Goal: Transaction & Acquisition: Purchase product/service

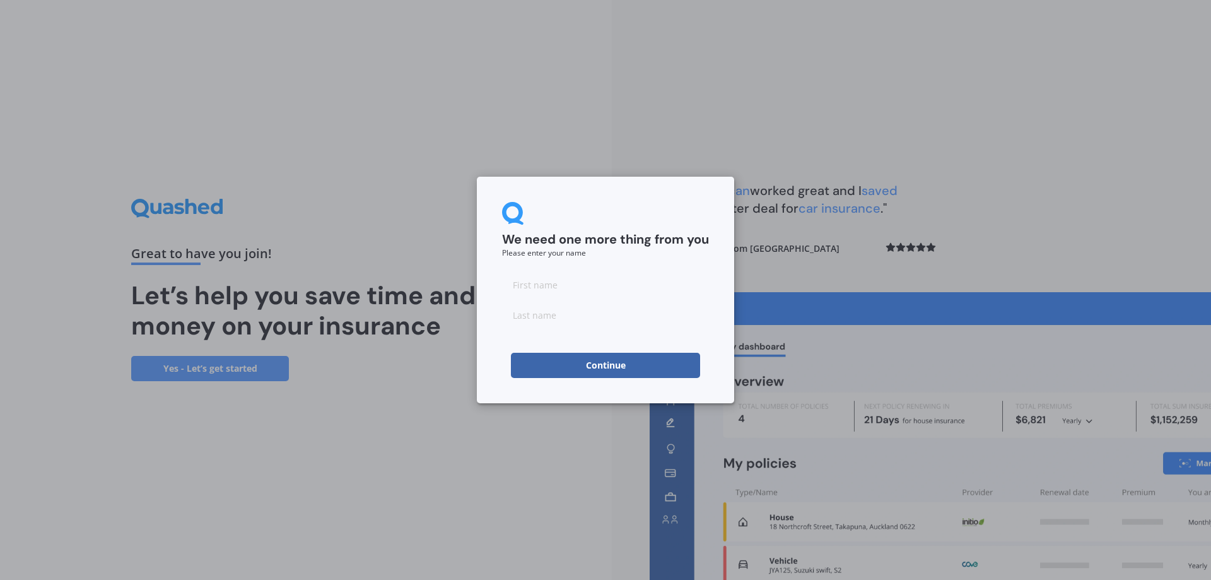
click at [676, 288] on input at bounding box center [605, 284] width 207 height 25
type input "[PERSON_NAME]"
click at [629, 317] on input at bounding box center [605, 314] width 207 height 25
type input "[PERSON_NAME]"
click at [628, 368] on button "Continue" at bounding box center [605, 365] width 189 height 25
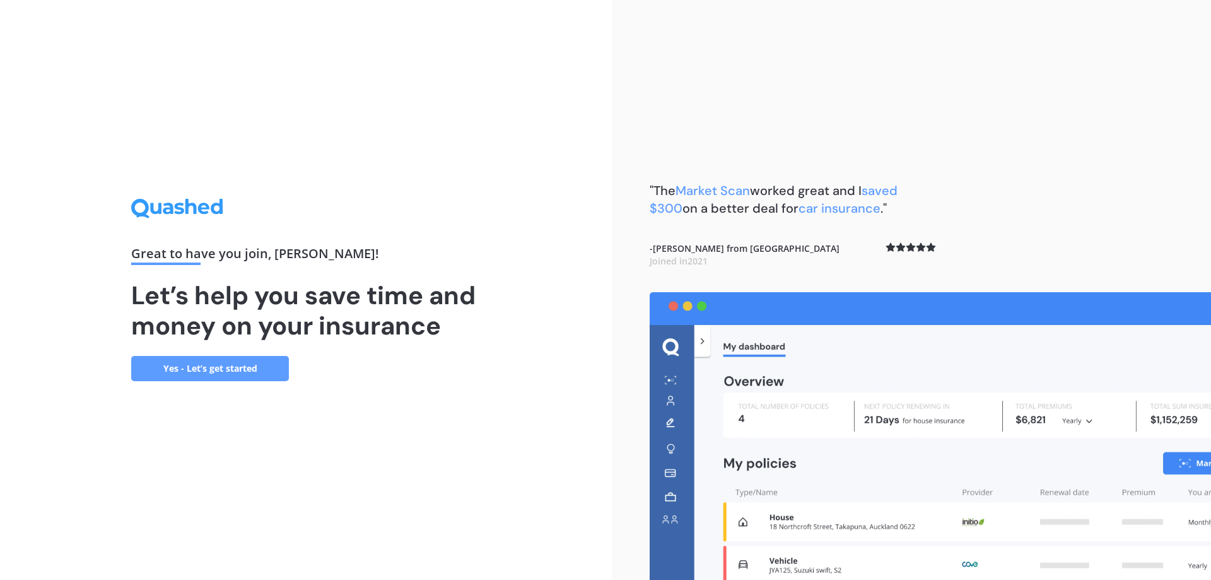
click at [187, 374] on link "Yes - Let’s get started" at bounding box center [210, 368] width 158 height 25
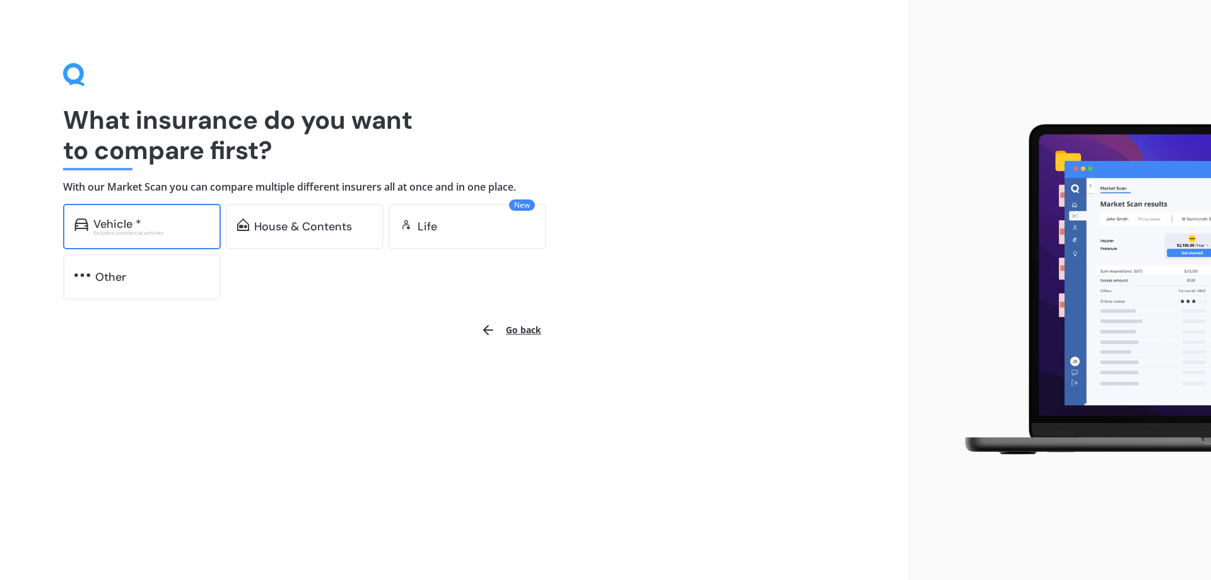
click at [148, 230] on div "Excludes commercial vehicles" at bounding box center [151, 232] width 116 height 5
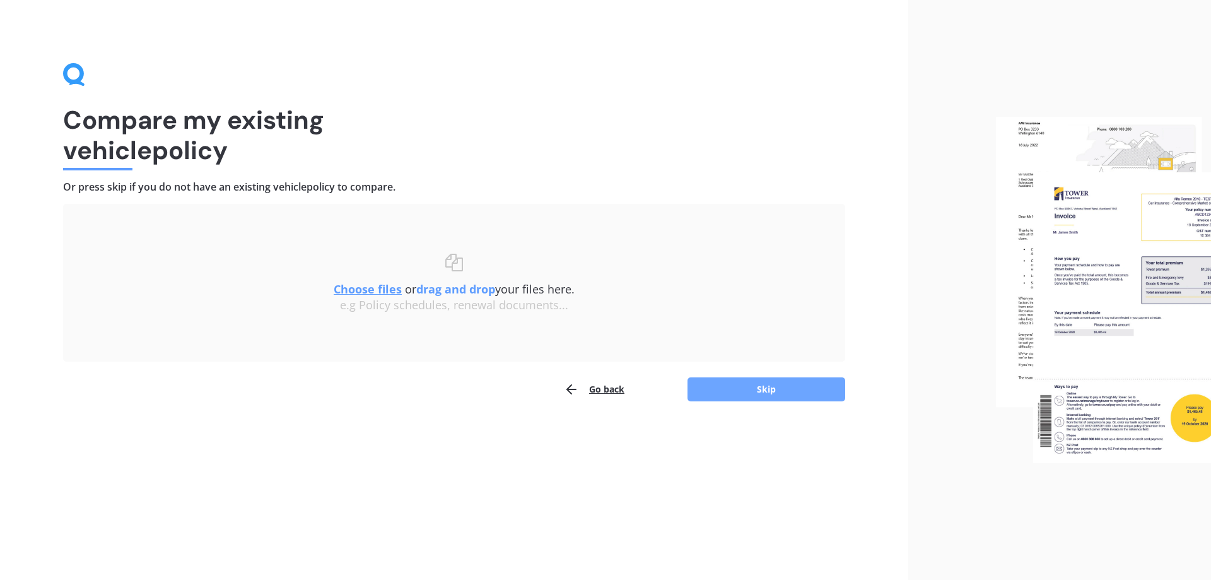
click at [720, 383] on button "Skip" at bounding box center [767, 389] width 158 height 24
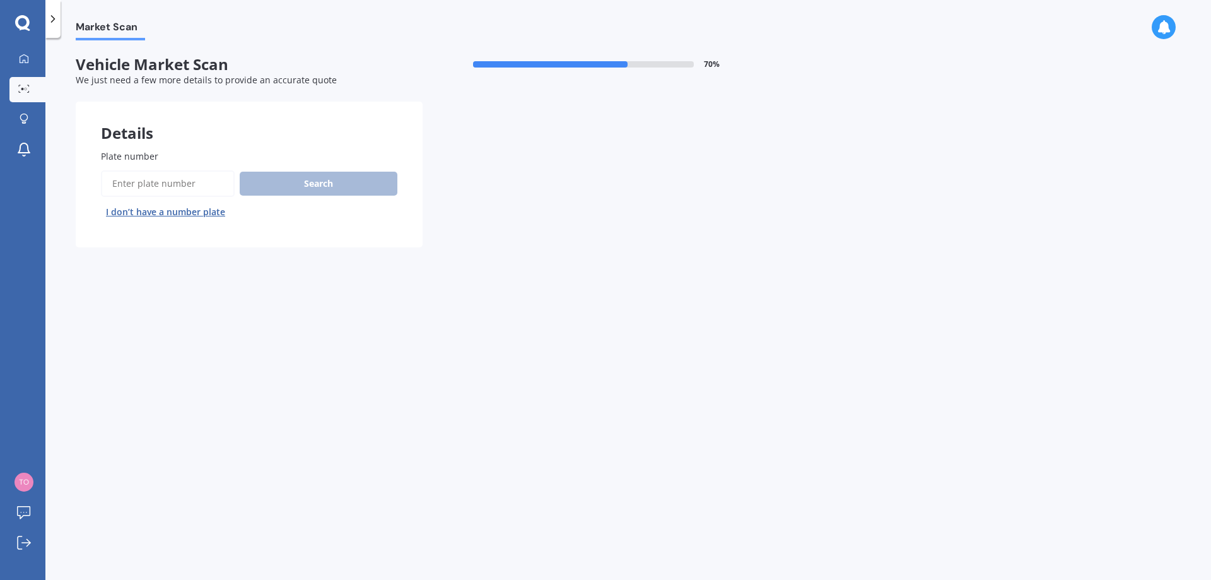
click at [131, 175] on input "Plate number" at bounding box center [168, 183] width 134 height 26
type input "JEH443"
click at [297, 177] on button "Search" at bounding box center [319, 184] width 158 height 24
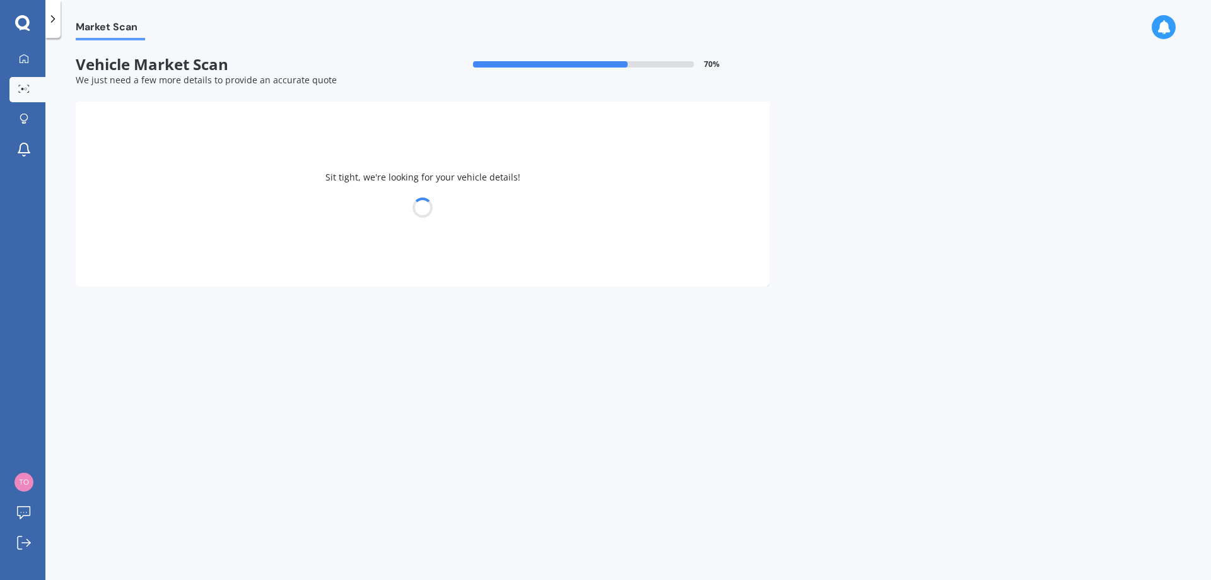
select select "BMW"
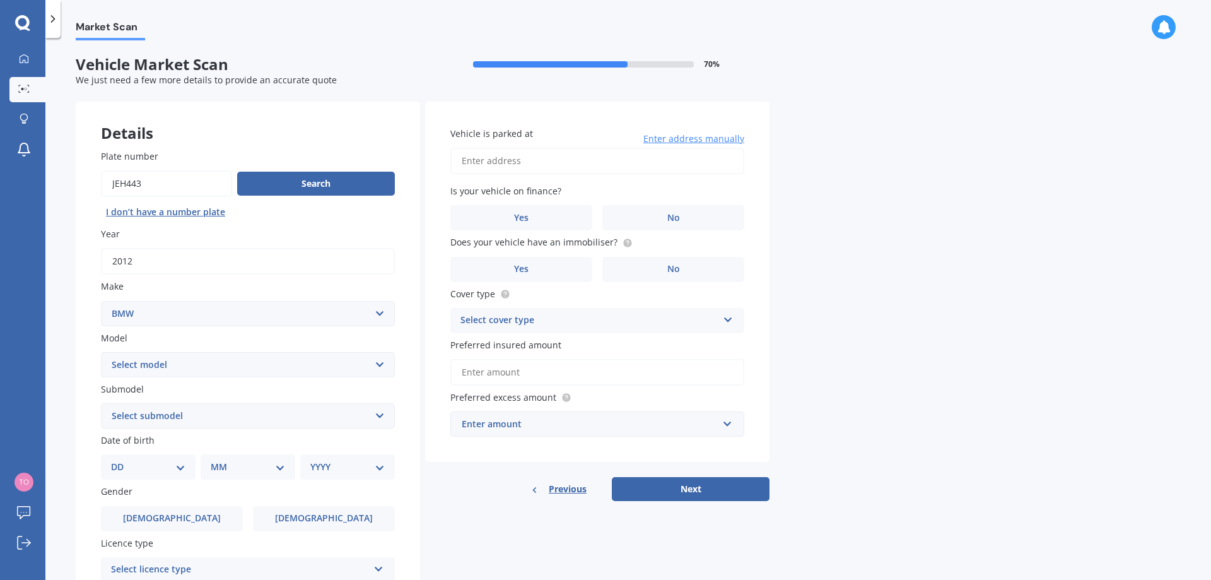
click at [251, 360] on select "Select model 116 116I 118 118D 120 130 218D 220I 225 250 316 318 320 320 i 323 …" at bounding box center [248, 364] width 294 height 25
select select "535"
click at [101, 352] on select "Select model 116 116I 118 118D 120 130 218D 220I 225 250 316 318 320 320 i 323 …" at bounding box center [248, 364] width 294 height 25
click at [151, 421] on select "Select submodel (All other) d ei i" at bounding box center [248, 415] width 294 height 25
select select "I"
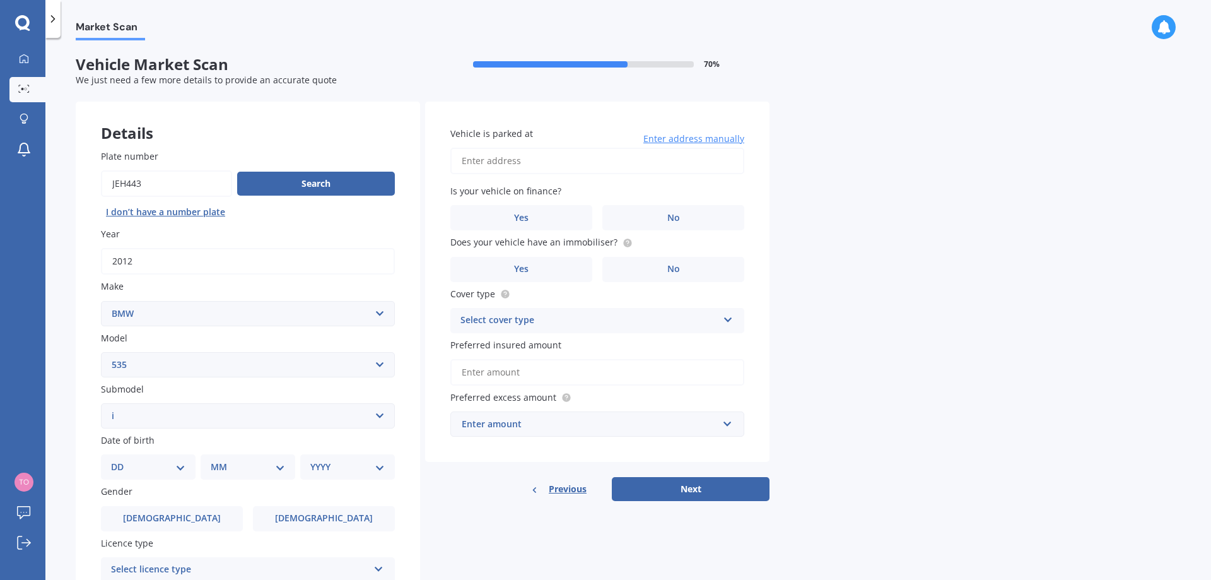
click at [101, 403] on select "Select submodel (All other) d ei i" at bounding box center [248, 415] width 294 height 25
click at [158, 463] on select "DD 01 02 03 04 05 06 07 08 09 10 11 12 13 14 15 16 17 18 19 20 21 22 23 24 25 2…" at bounding box center [148, 467] width 74 height 14
select select "03"
click at [121, 460] on select "DD 01 02 03 04 05 06 07 08 09 10 11 12 13 14 15 16 17 18 19 20 21 22 23 24 25 2…" at bounding box center [148, 467] width 74 height 14
click at [225, 474] on select "MM 01 02 03 04 05 06 07 08 09 10 11 12" at bounding box center [250, 467] width 69 height 14
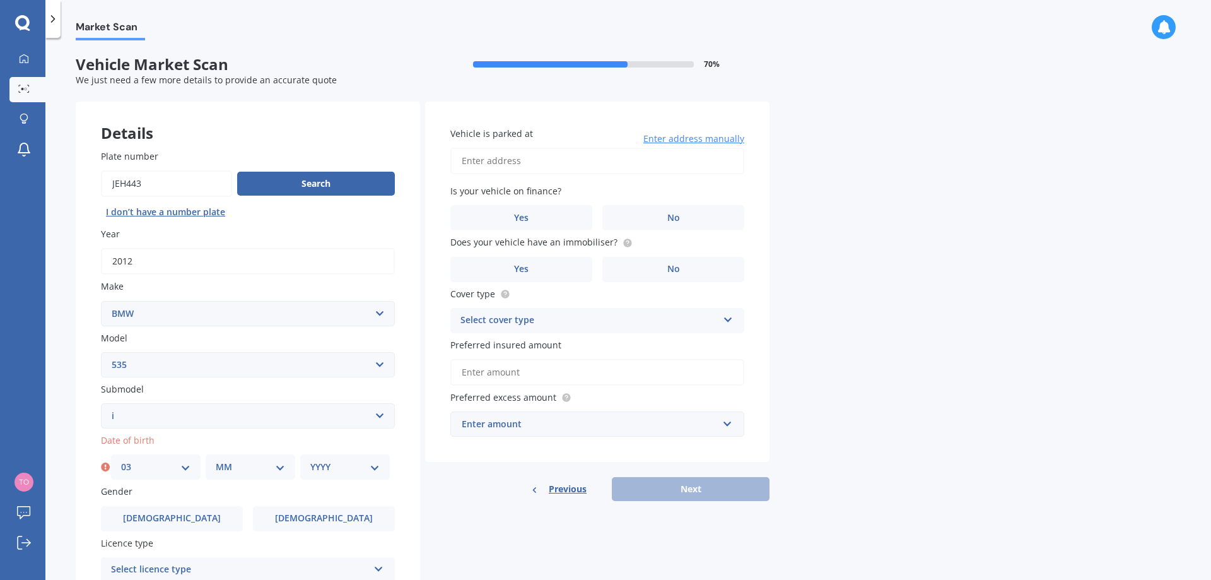
select select "01"
click at [216, 460] on select "MM 01 02 03 04 05 06 07 08 09 10 11 12" at bounding box center [250, 467] width 69 height 14
click at [325, 465] on select "YYYY 2025 2024 2023 2022 2021 2020 2019 2018 2017 2016 2015 2014 2013 2012 2011…" at bounding box center [344, 467] width 69 height 14
select select "2007"
click at [310, 460] on select "YYYY 2025 2024 2023 2022 2021 2020 2019 2018 2017 2016 2015 2014 2013 2012 2011…" at bounding box center [344, 467] width 69 height 14
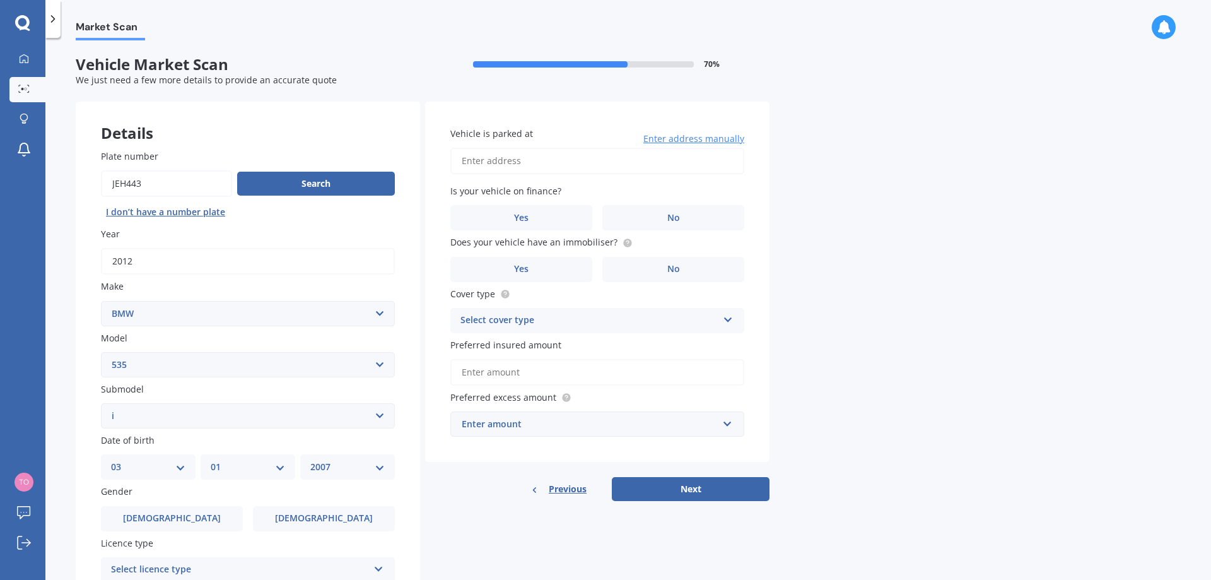
scroll to position [63, 0]
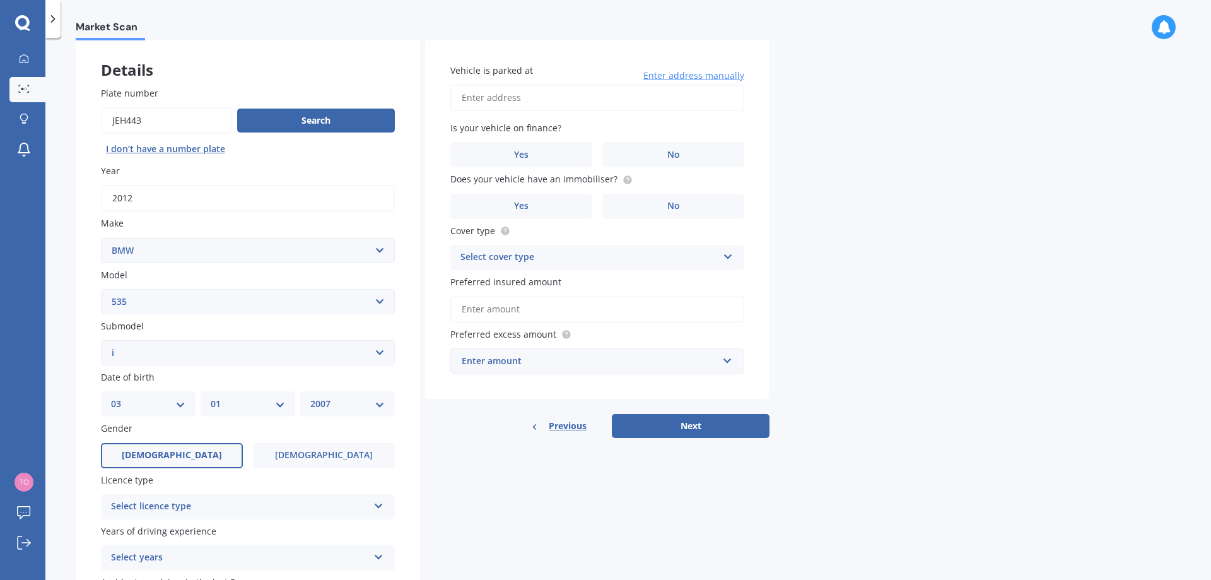
click at [189, 456] on label "[DEMOGRAPHIC_DATA]" at bounding box center [172, 455] width 142 height 25
click at [0, 0] on input "[DEMOGRAPHIC_DATA]" at bounding box center [0, 0] width 0 height 0
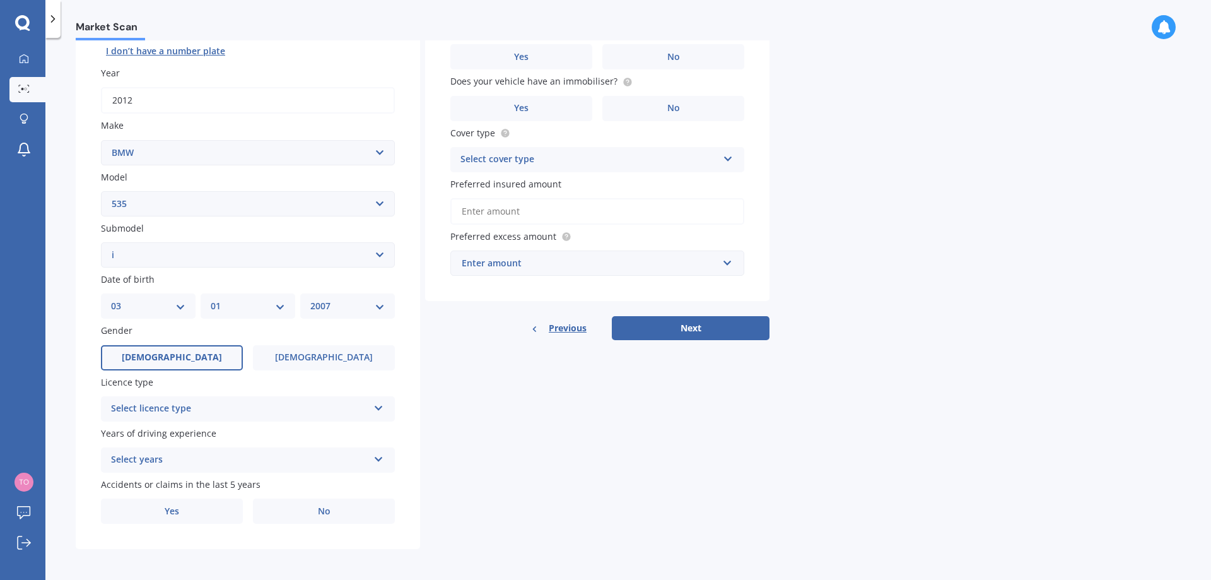
scroll to position [163, 0]
click at [206, 394] on div "Select licence type NZ Full NZ Restricted NZ Learners [GEOGRAPHIC_DATA] [GEOGRA…" at bounding box center [248, 406] width 294 height 25
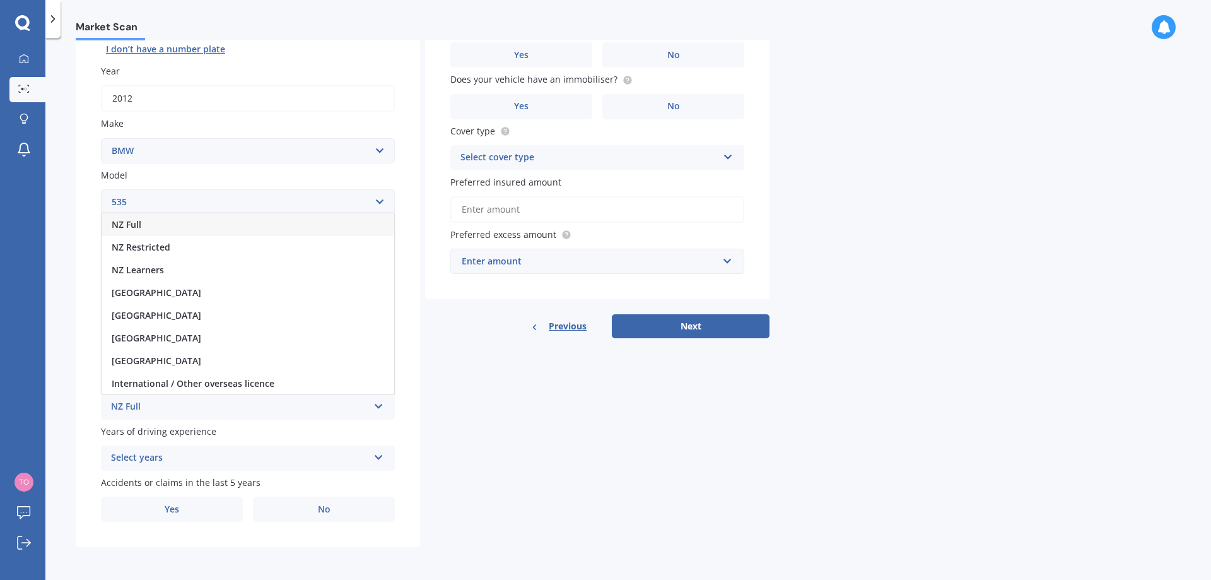
click at [155, 227] on div "NZ Full" at bounding box center [248, 224] width 293 height 23
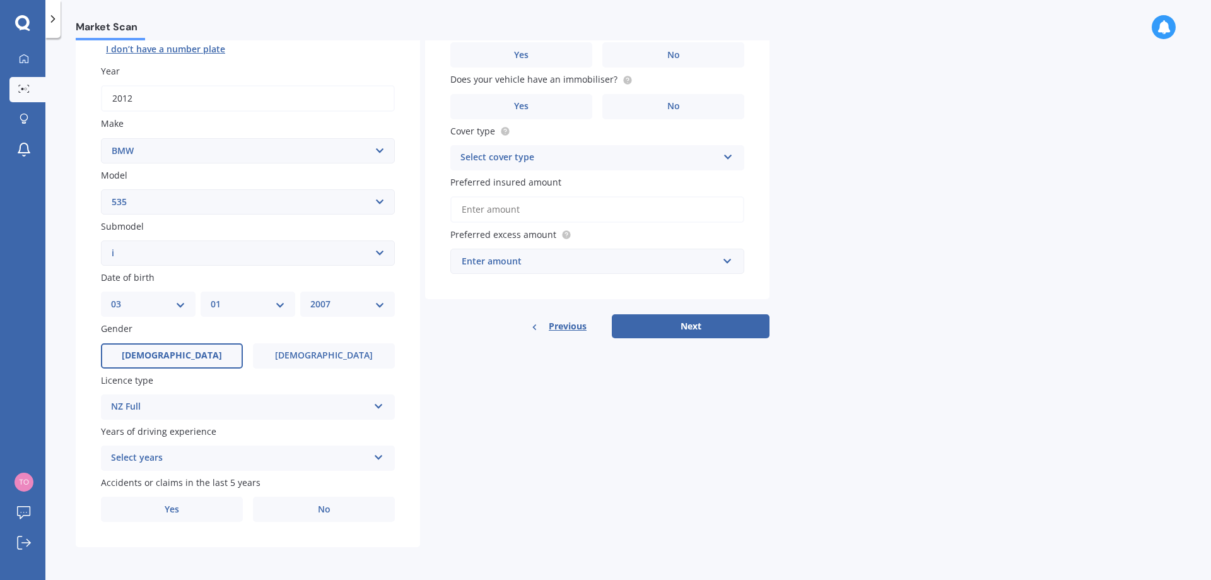
click at [206, 454] on div "Select years" at bounding box center [239, 457] width 257 height 15
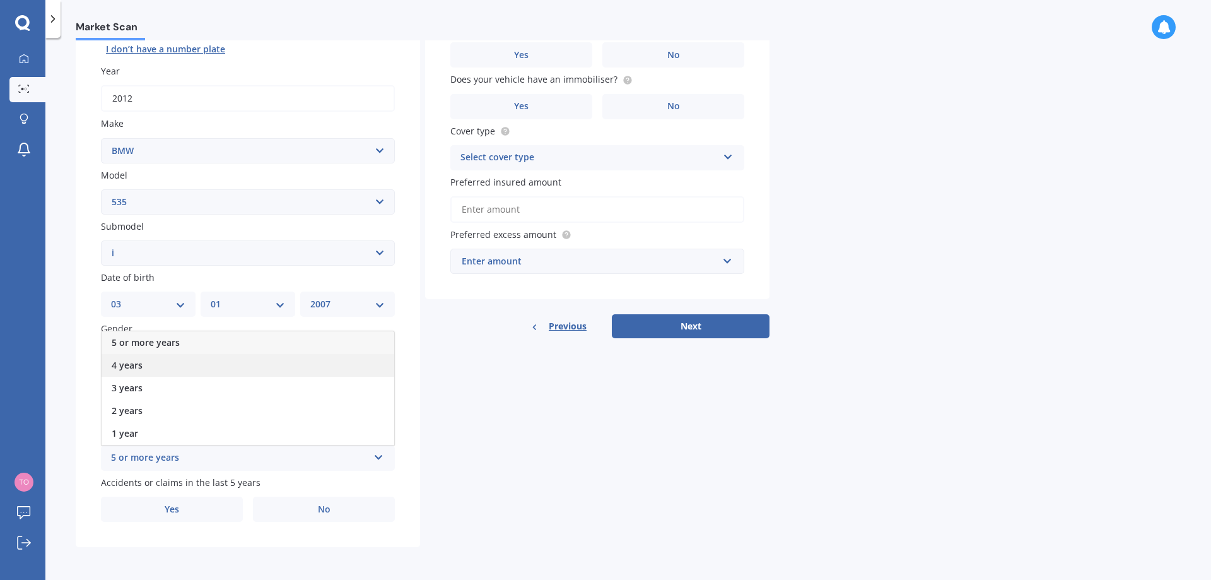
click at [129, 365] on span "4 years" at bounding box center [127, 365] width 31 height 12
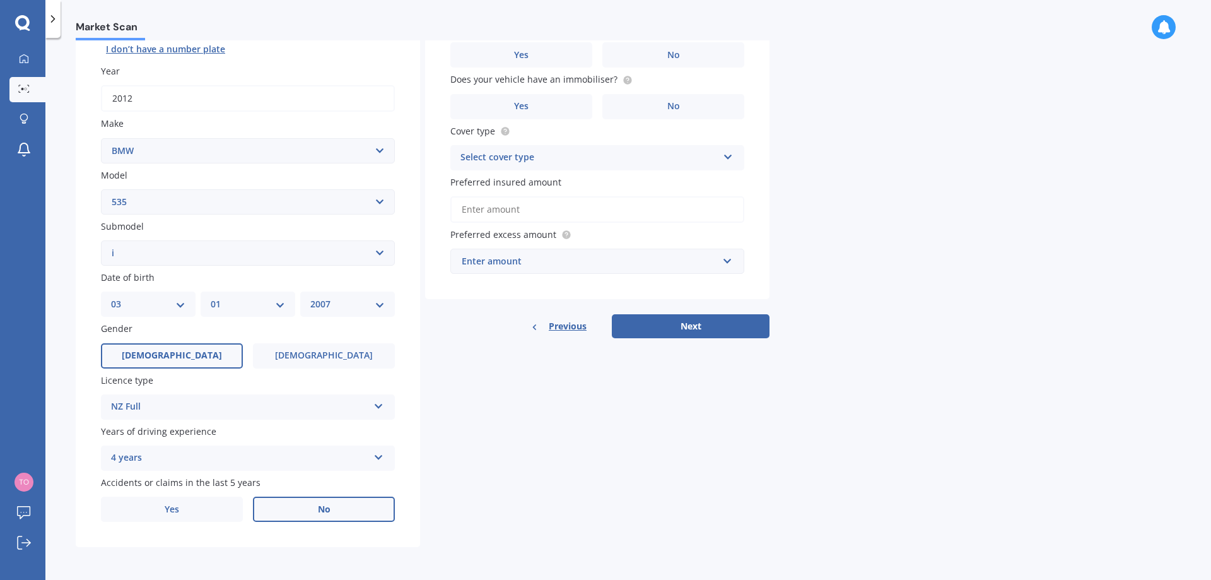
click at [306, 513] on label "No" at bounding box center [324, 508] width 142 height 25
click at [0, 0] on input "No" at bounding box center [0, 0] width 0 height 0
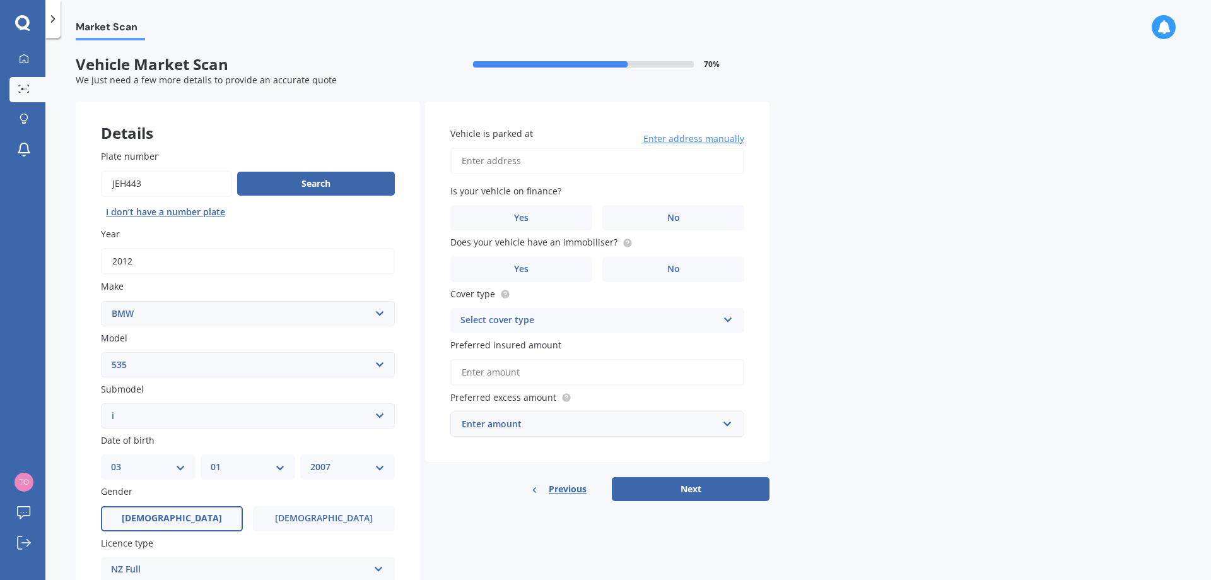
click at [560, 156] on input "Vehicle is parked at" at bounding box center [597, 161] width 294 height 26
type input "[STREET_ADDRESS]"
click at [568, 208] on label "Yes" at bounding box center [521, 217] width 142 height 25
click at [0, 0] on input "Yes" at bounding box center [0, 0] width 0 height 0
click at [568, 261] on label "Yes" at bounding box center [521, 269] width 142 height 25
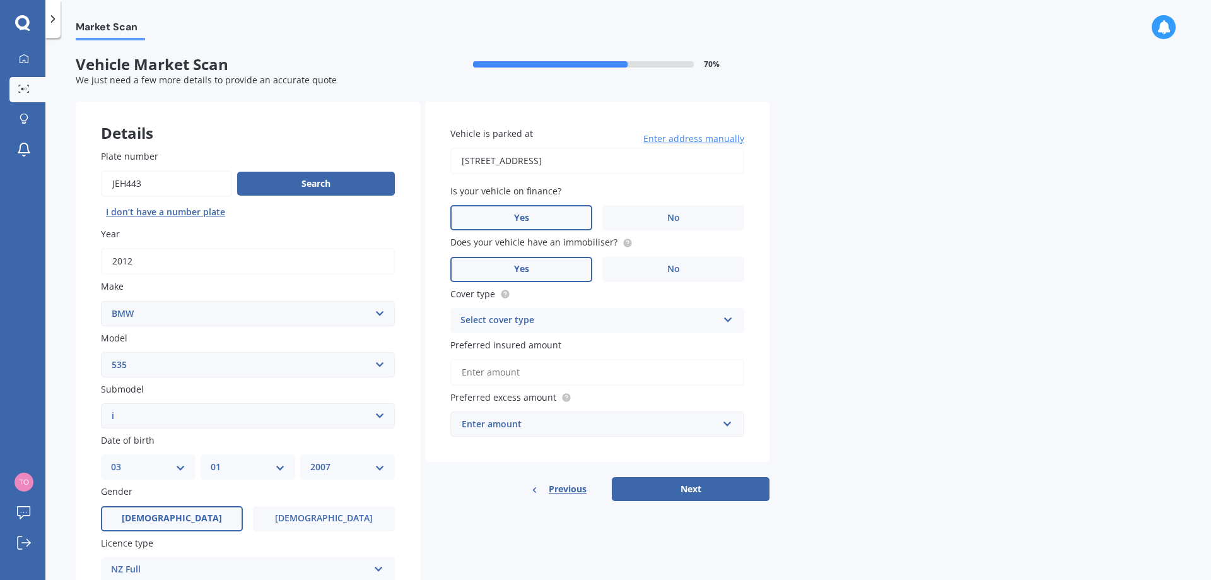
click at [0, 0] on input "Yes" at bounding box center [0, 0] width 0 height 0
click at [519, 324] on div "Select cover type" at bounding box center [588, 320] width 257 height 15
click at [517, 344] on span "Comprehensive" at bounding box center [494, 345] width 67 height 12
click at [534, 370] on input "Preferred insured amount" at bounding box center [597, 372] width 294 height 26
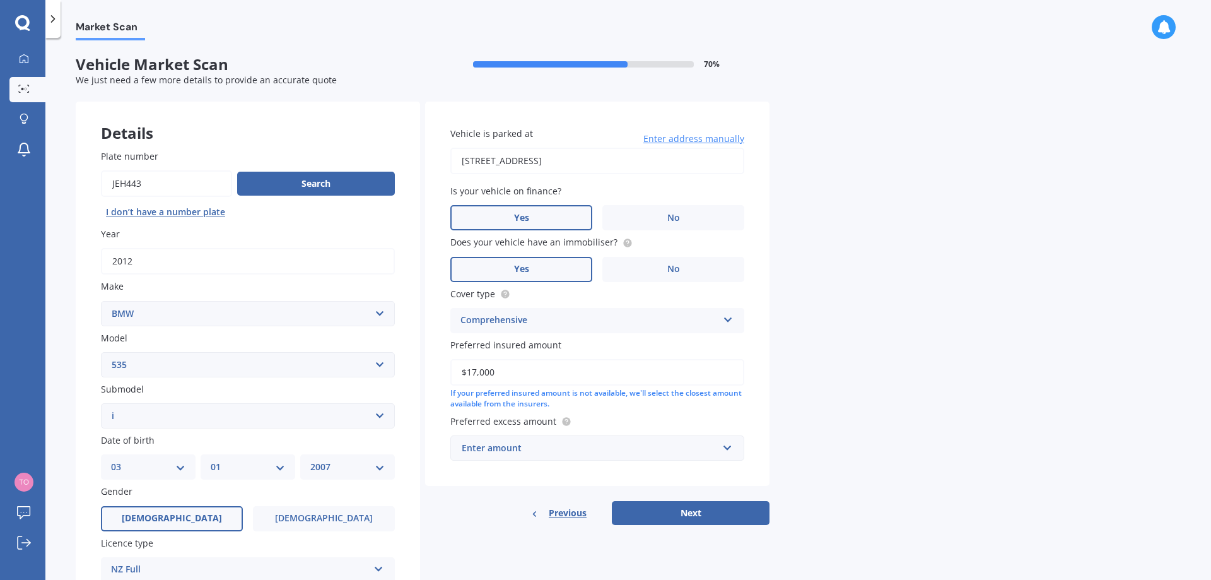
type input "$17,000"
click at [718, 449] on input "text" at bounding box center [593, 448] width 283 height 24
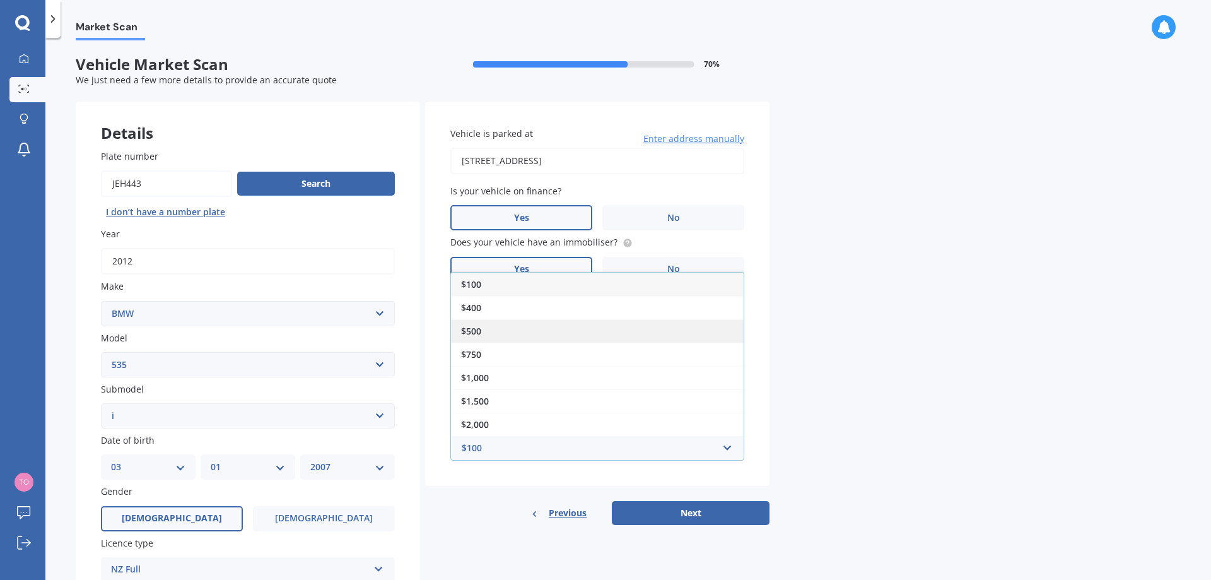
click at [481, 336] on span "$500" at bounding box center [471, 331] width 20 height 12
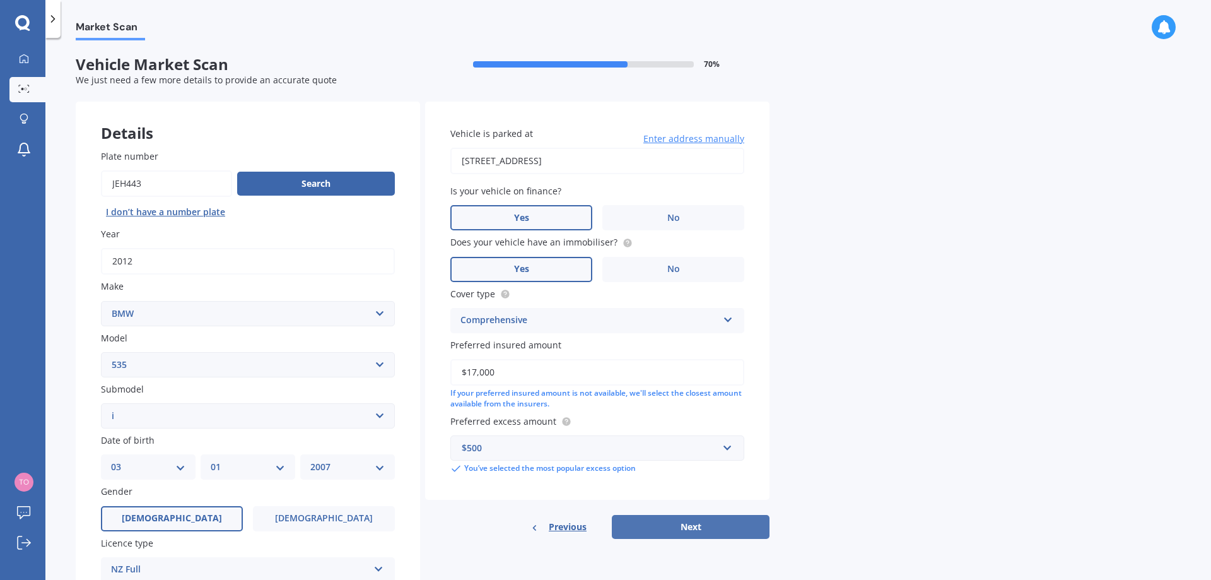
click at [669, 528] on button "Next" at bounding box center [691, 527] width 158 height 24
select select "03"
select select "01"
select select "2007"
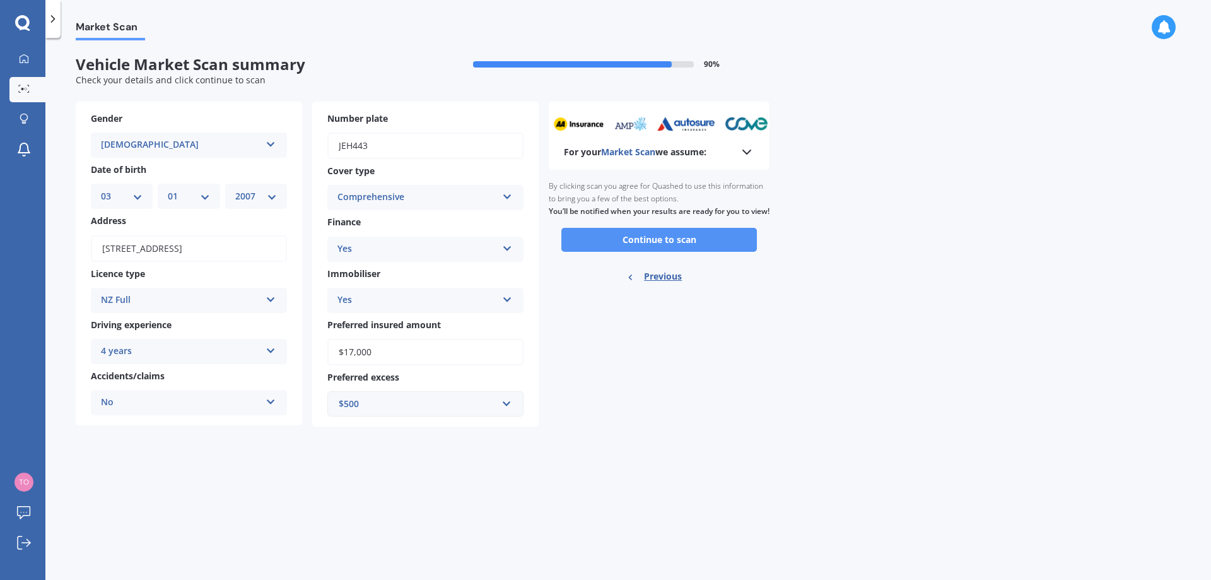
click at [657, 252] on button "Continue to scan" at bounding box center [659, 240] width 196 height 24
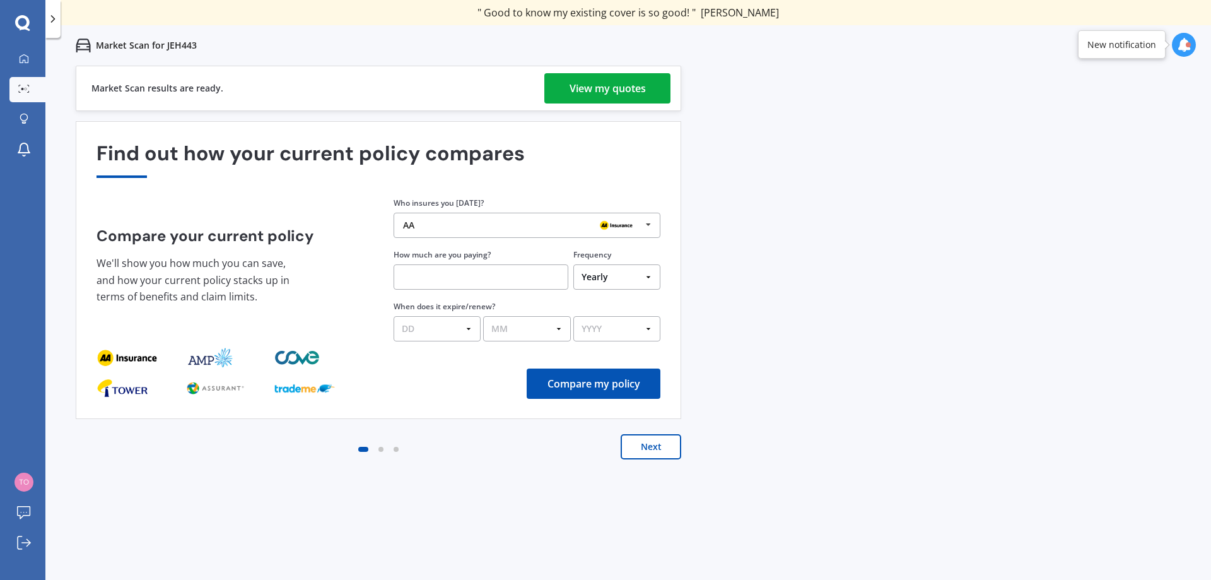
click at [433, 232] on div "AA AA Tower AMI State AMP ANZ ASB BNZ Trade Me Insurance Westpac Other" at bounding box center [527, 225] width 267 height 25
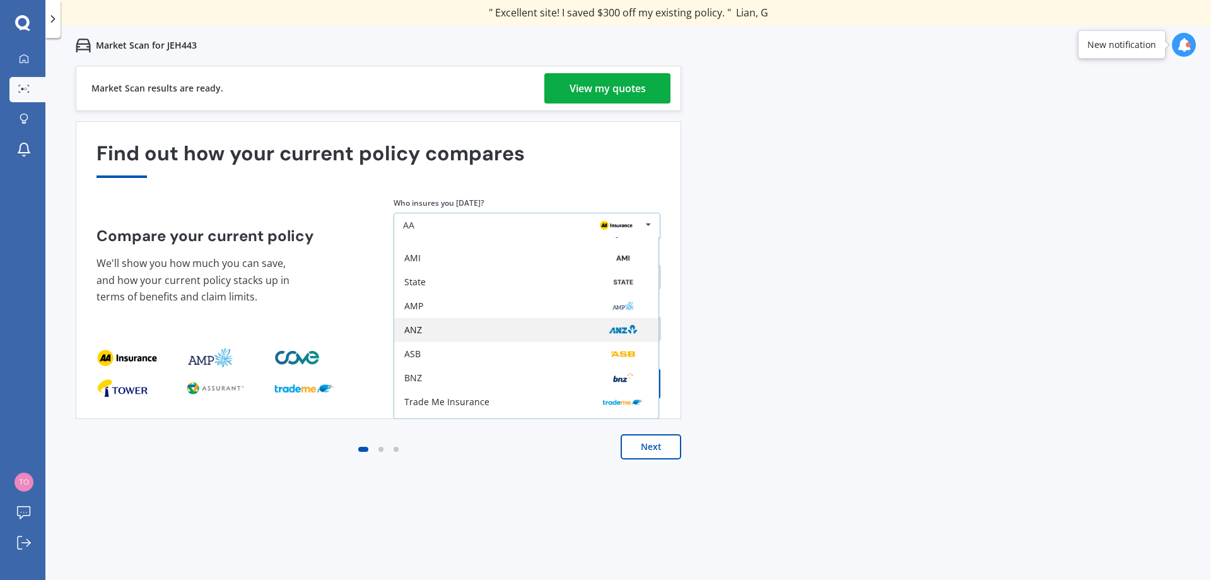
scroll to position [20, 0]
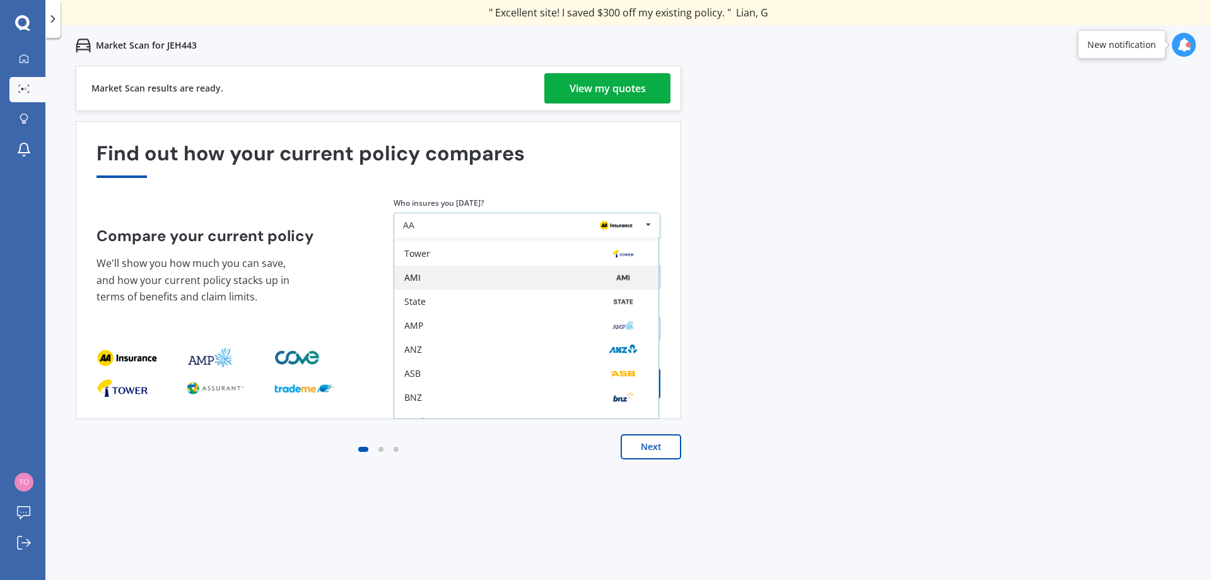
click at [430, 273] on div "AMI" at bounding box center [526, 278] width 244 height 10
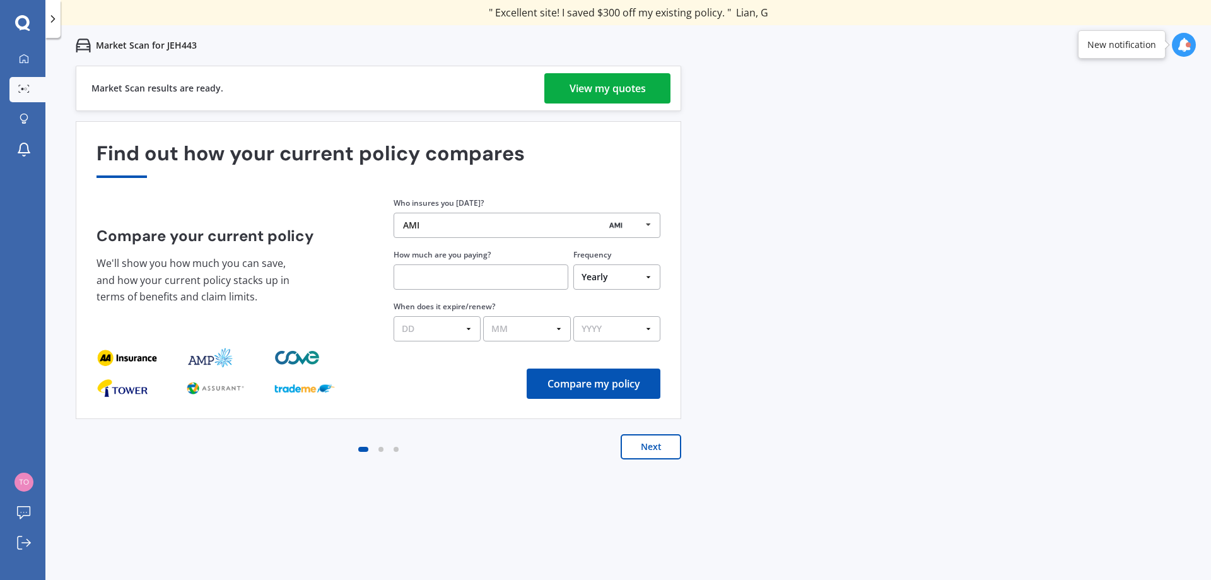
click at [469, 274] on input "text" at bounding box center [481, 276] width 175 height 25
click at [597, 276] on select "Yearly Six-Monthly Quarterly Monthly Fortnightly Weekly One-Off" at bounding box center [616, 276] width 87 height 25
select select "Weekly"
click at [573, 264] on select "Yearly Six-Monthly Quarterly Monthly Fortnightly Weekly One-Off" at bounding box center [616, 276] width 87 height 25
click at [460, 286] on input "text" at bounding box center [481, 276] width 175 height 25
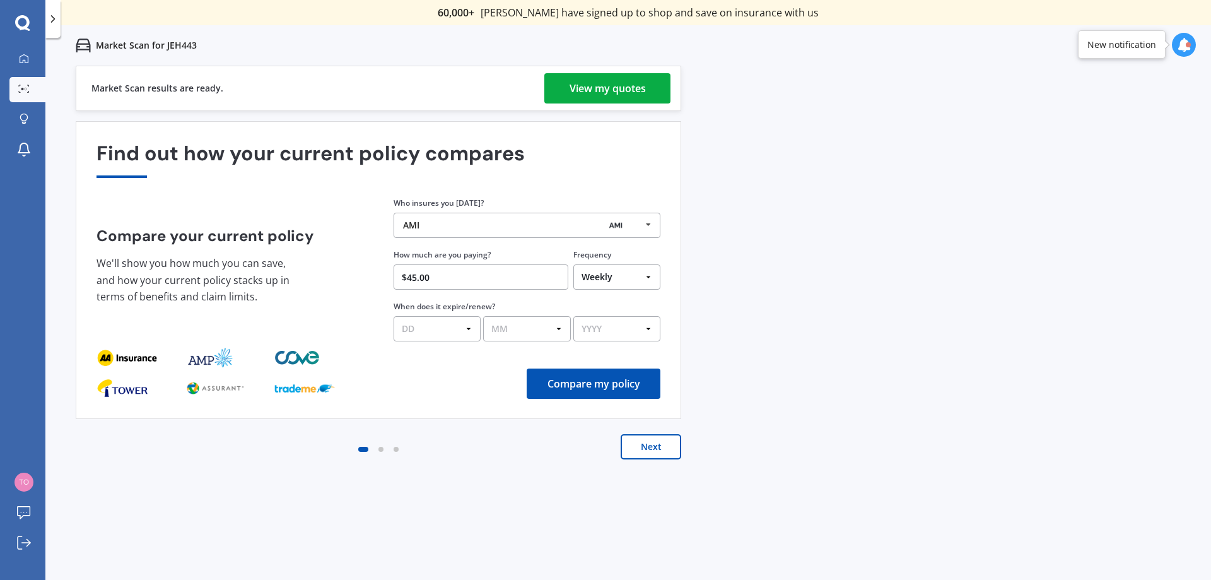
type input "$45.00"
click at [829, 308] on div "Previous 60,000+ Kiwis have signed up to shop and save on insurance with us " H…" at bounding box center [628, 356] width 1166 height 580
click at [430, 326] on select "DD 01 02 03 04 05 06 07 08 09 10 11 12 13 14 15 16 17 18 19 20 21 22 23 24 25 2…" at bounding box center [437, 328] width 87 height 25
click at [394, 316] on select "DD 01 02 03 04 05 06 07 08 09 10 11 12 13 14 15 16 17 18 19 20 21 22 23 24 25 2…" at bounding box center [437, 328] width 87 height 25
click at [477, 331] on select "DD 01 02 03 04 05 06 07 08 09 10 11 12 13 14 15 16 17 18 19 20 21 22 23 24 25 2…" at bounding box center [437, 328] width 87 height 25
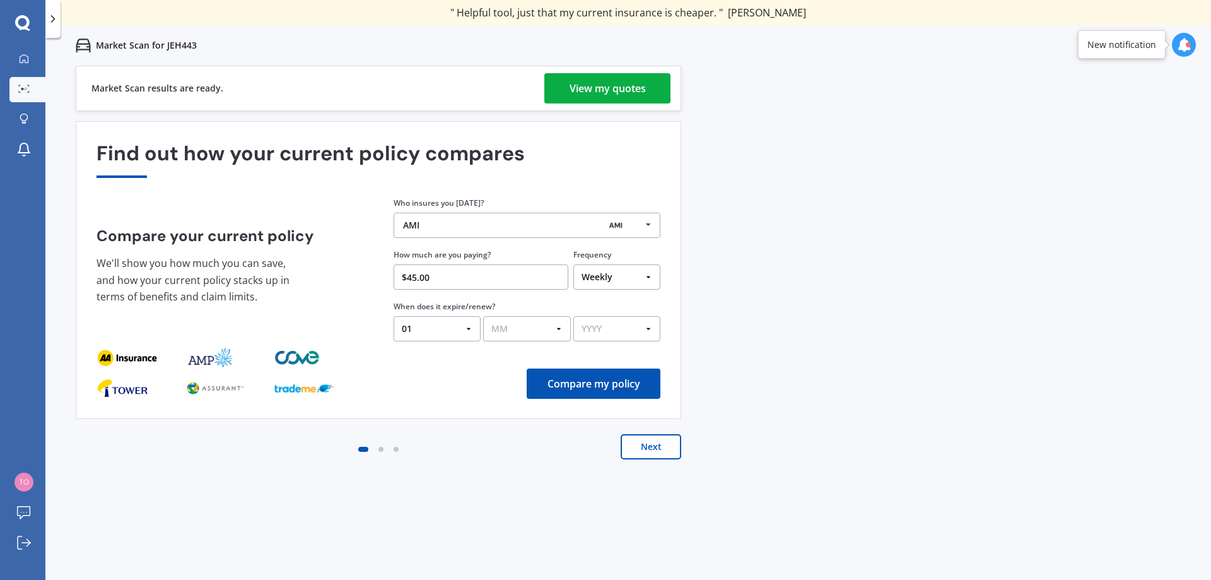
click at [394, 316] on select "DD 01 02 03 04 05 06 07 08 09 10 11 12 13 14 15 16 17 18 19 20 21 22 23 24 25 2…" at bounding box center [437, 328] width 87 height 25
click at [424, 352] on div "Find out how your current policy compares Compare your current policy We'll sho…" at bounding box center [379, 270] width 564 height 256
click at [429, 331] on select "DD 01 02 03 04 05 06 07 08 09 10 11 12 13 14 15 16 17 18 19 20 21 22 23 24 25 2…" at bounding box center [437, 328] width 87 height 25
select select "20"
click at [394, 316] on select "DD 01 02 03 04 05 06 07 08 09 10 11 12 13 14 15 16 17 18 19 20 21 22 23 24 25 2…" at bounding box center [437, 328] width 87 height 25
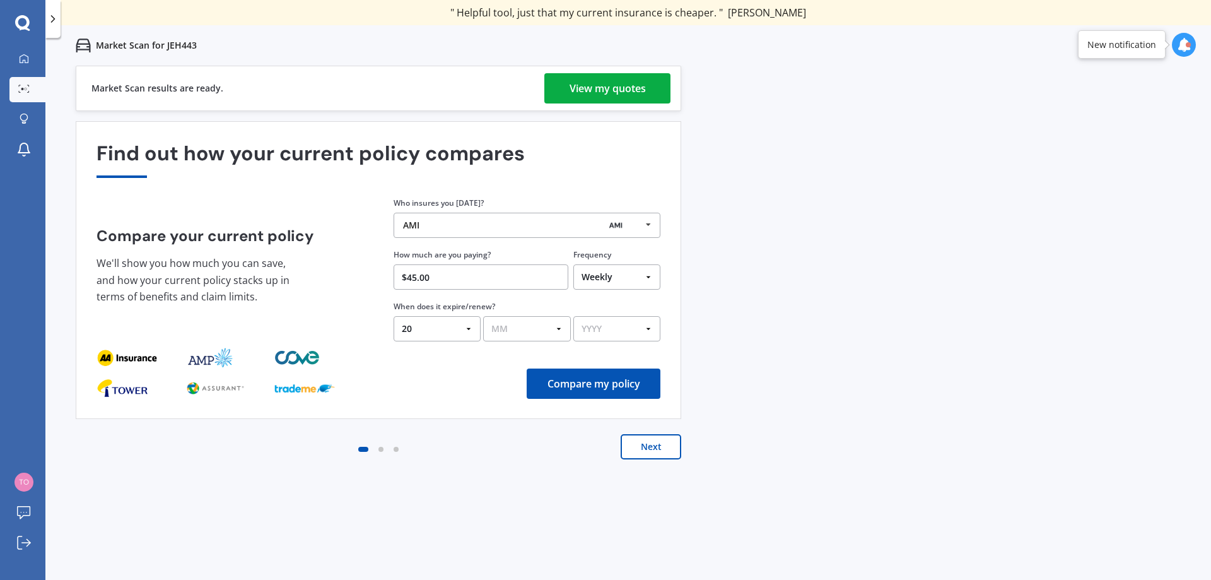
click at [512, 334] on select "MM 01 02 03 04 05 06 07 08 09 10 11 12" at bounding box center [526, 328] width 87 height 25
select select "08"
click at [483, 316] on select "MM 01 02 03 04 05 06 07 08 09 10 11 12" at bounding box center [526, 328] width 87 height 25
click at [607, 336] on select "YYYY 2026 2025 2024" at bounding box center [616, 328] width 87 height 25
select select "2025"
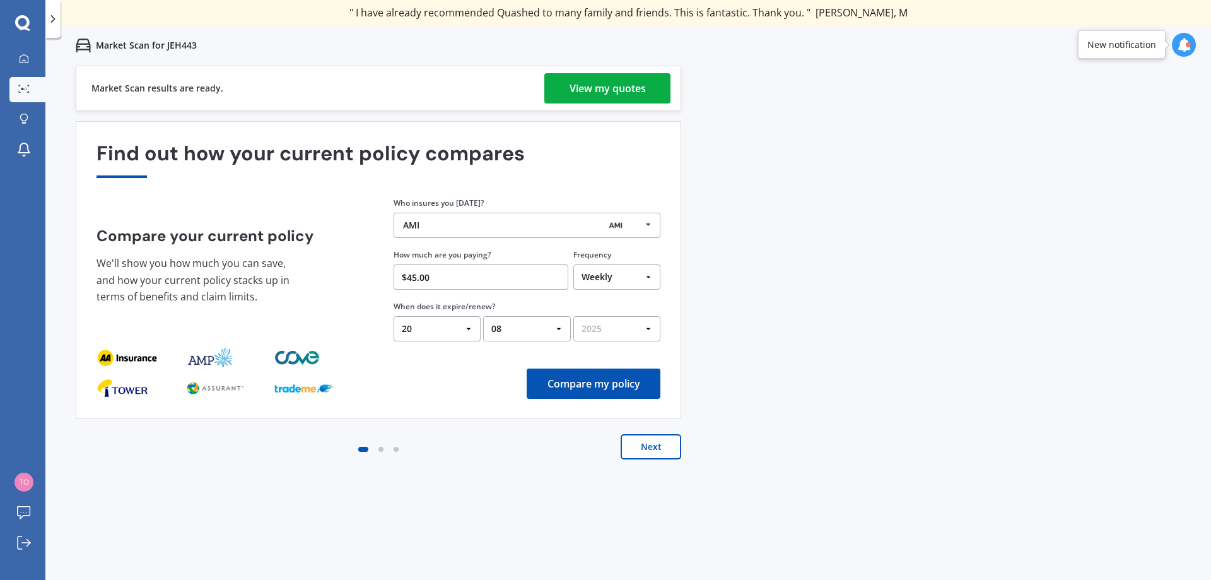
click at [573, 316] on select "YYYY 2026 2025 2024" at bounding box center [616, 328] width 87 height 25
click at [556, 380] on button "Compare my policy" at bounding box center [594, 383] width 134 height 30
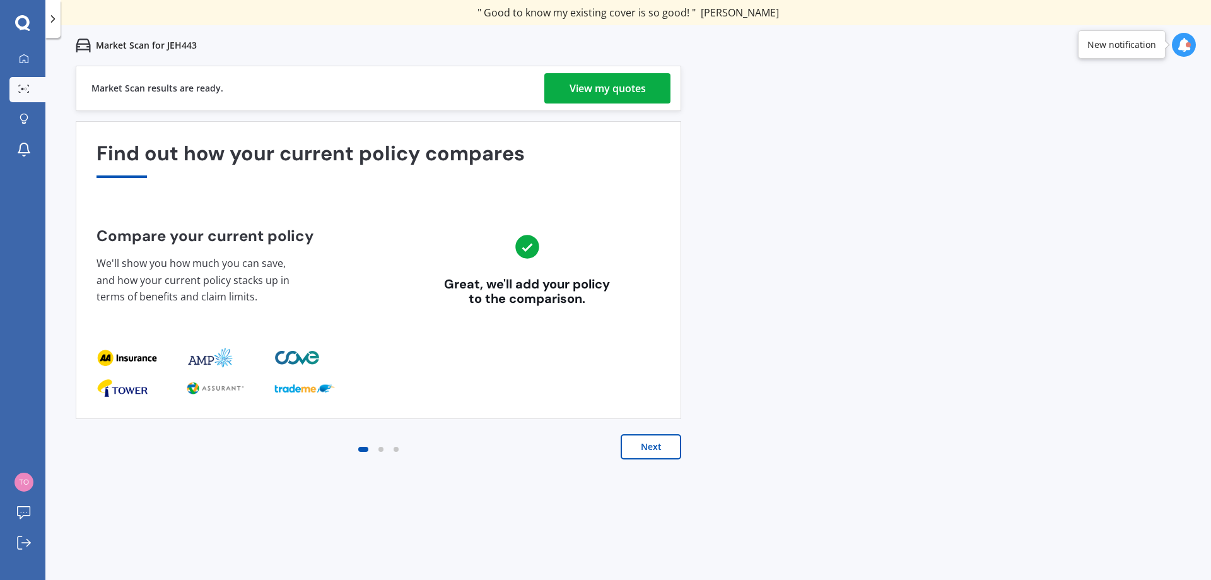
click at [651, 447] on button "Next" at bounding box center [651, 446] width 61 height 25
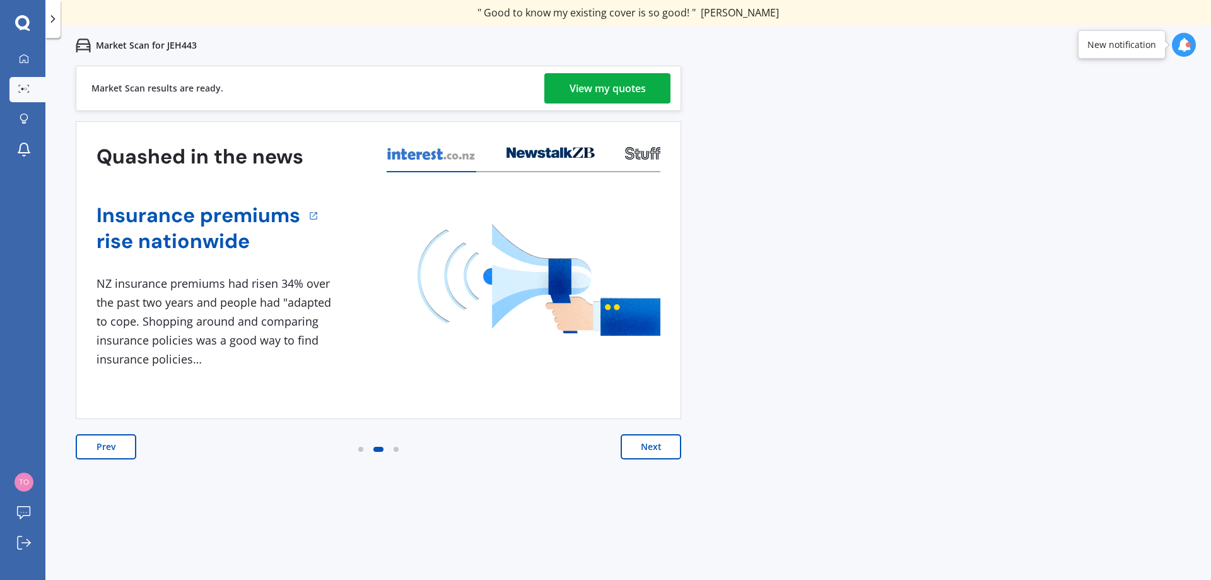
click at [640, 457] on button "Next" at bounding box center [651, 446] width 61 height 25
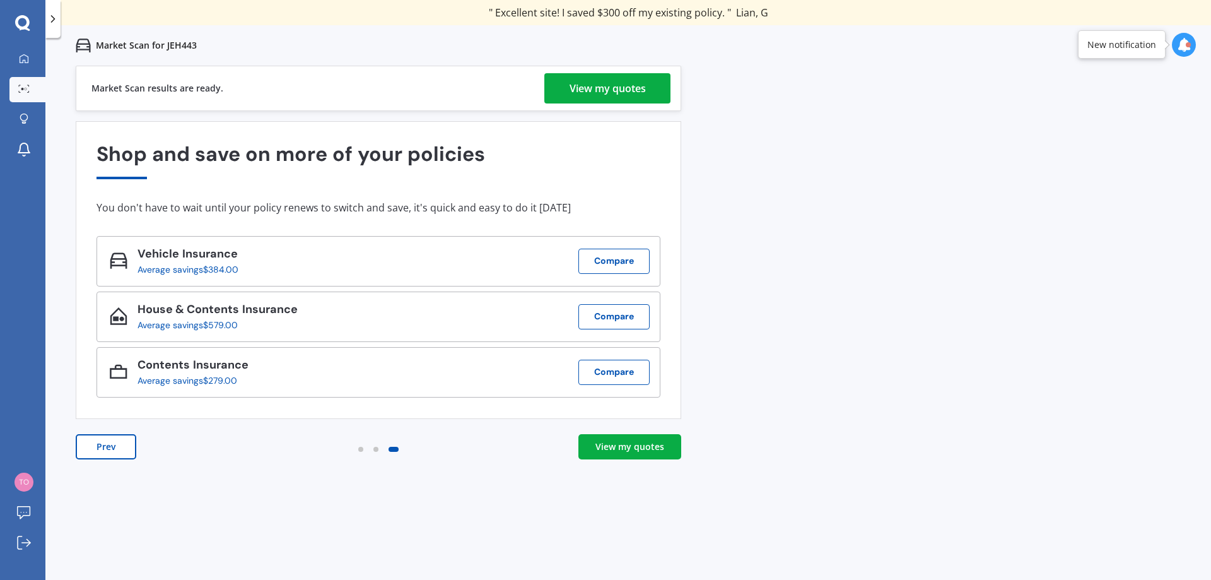
click at [665, 448] on link "View my quotes" at bounding box center [629, 446] width 103 height 25
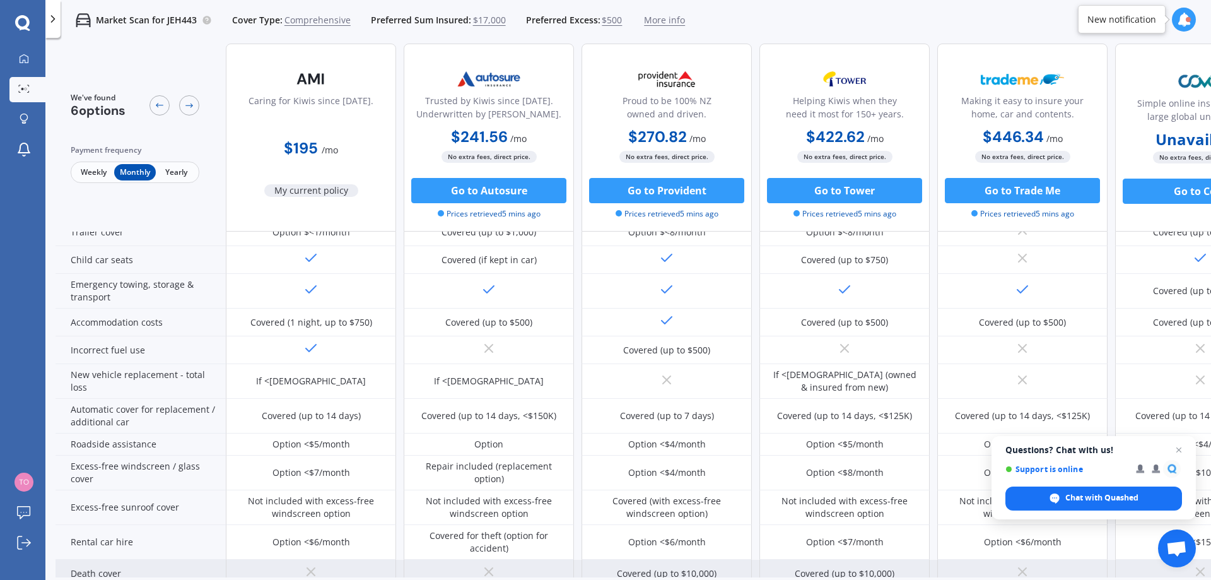
scroll to position [252, 0]
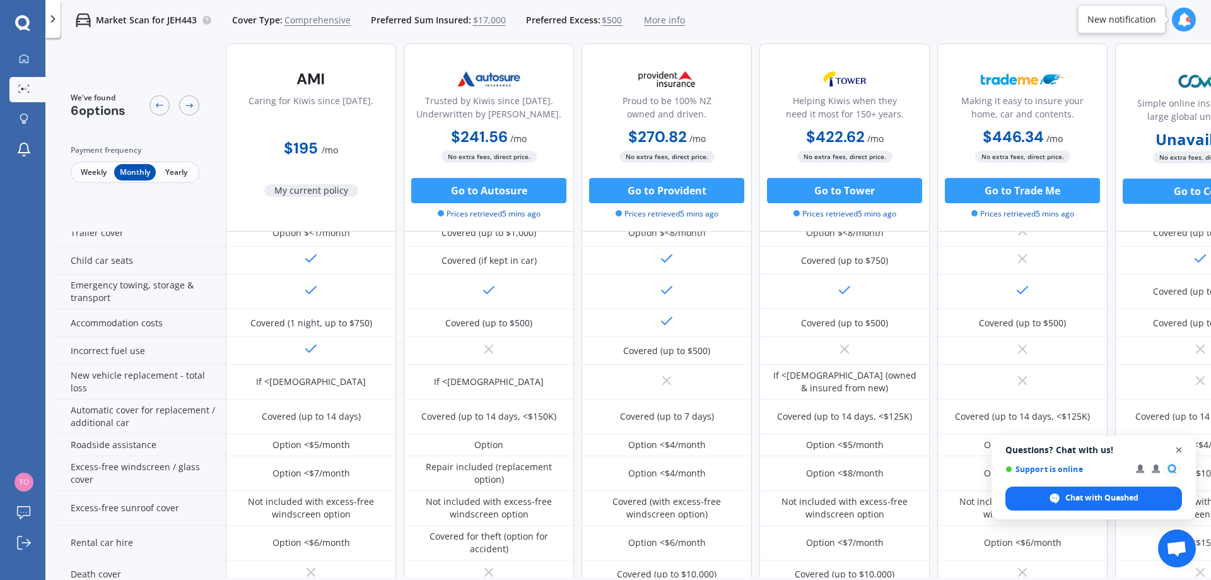
click at [1176, 450] on span "Open chat" at bounding box center [1179, 450] width 16 height 16
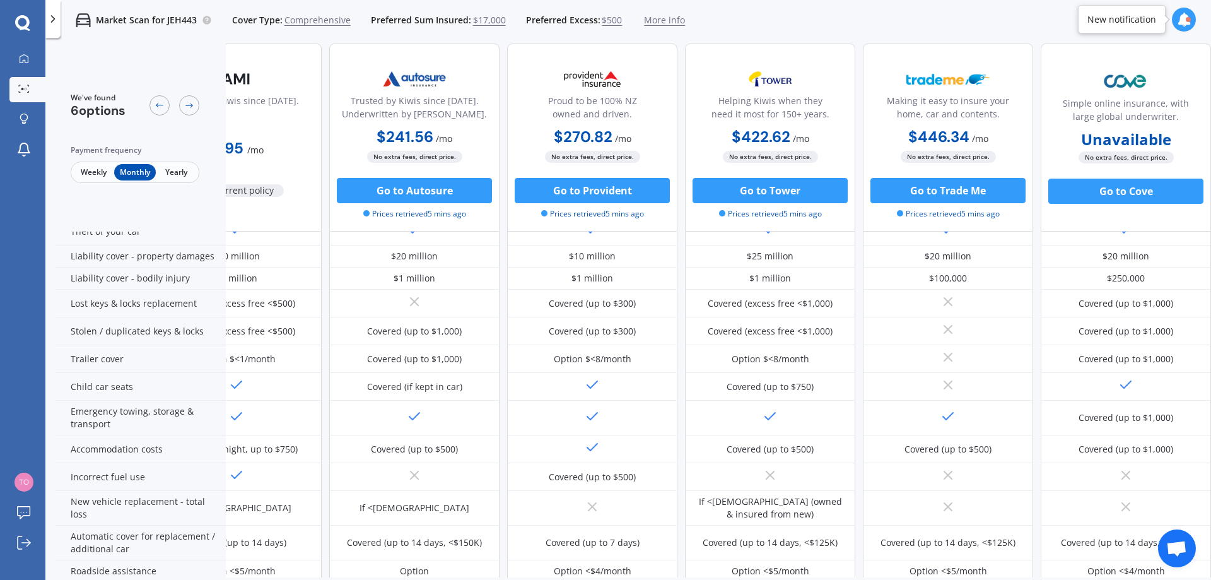
scroll to position [126, 0]
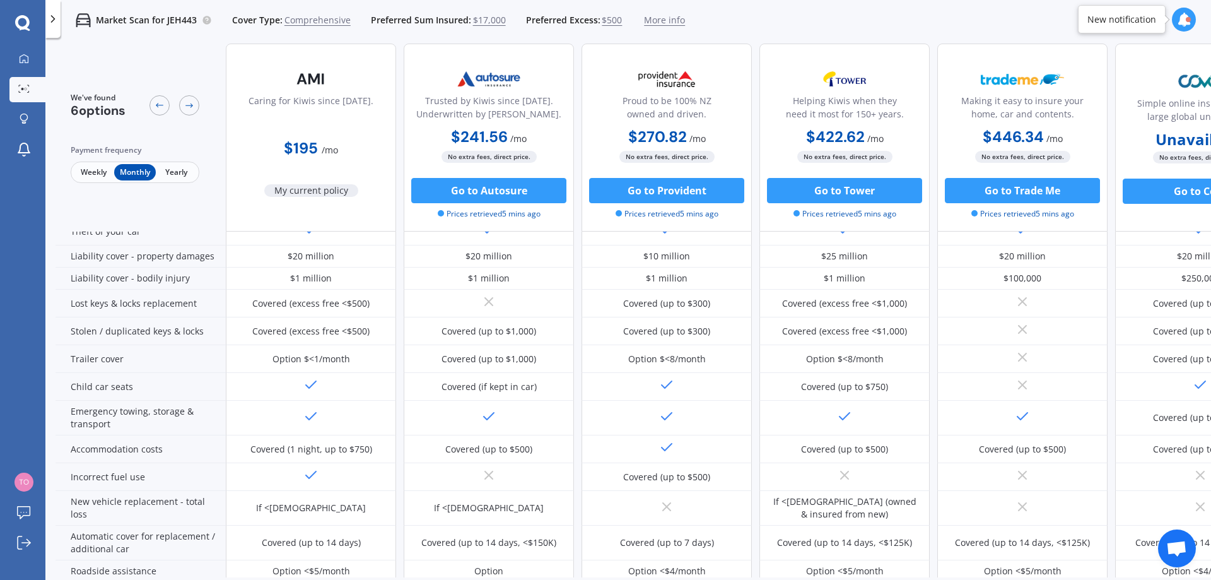
click at [103, 174] on span "Weekly" at bounding box center [93, 172] width 41 height 16
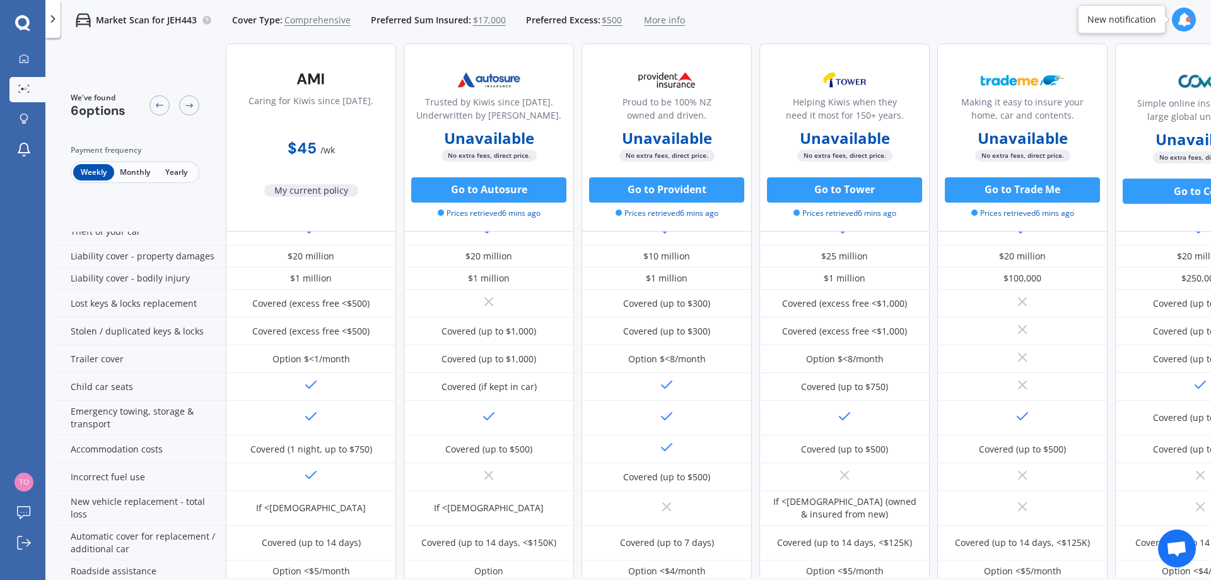
click at [126, 172] on span "Monthly" at bounding box center [134, 172] width 41 height 16
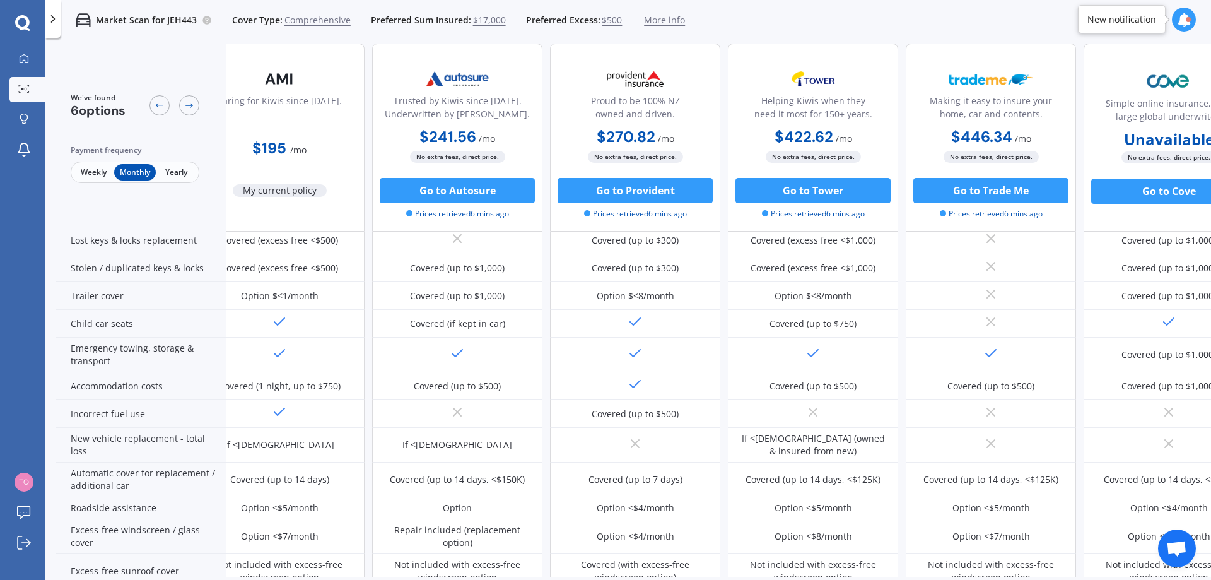
scroll to position [189, 81]
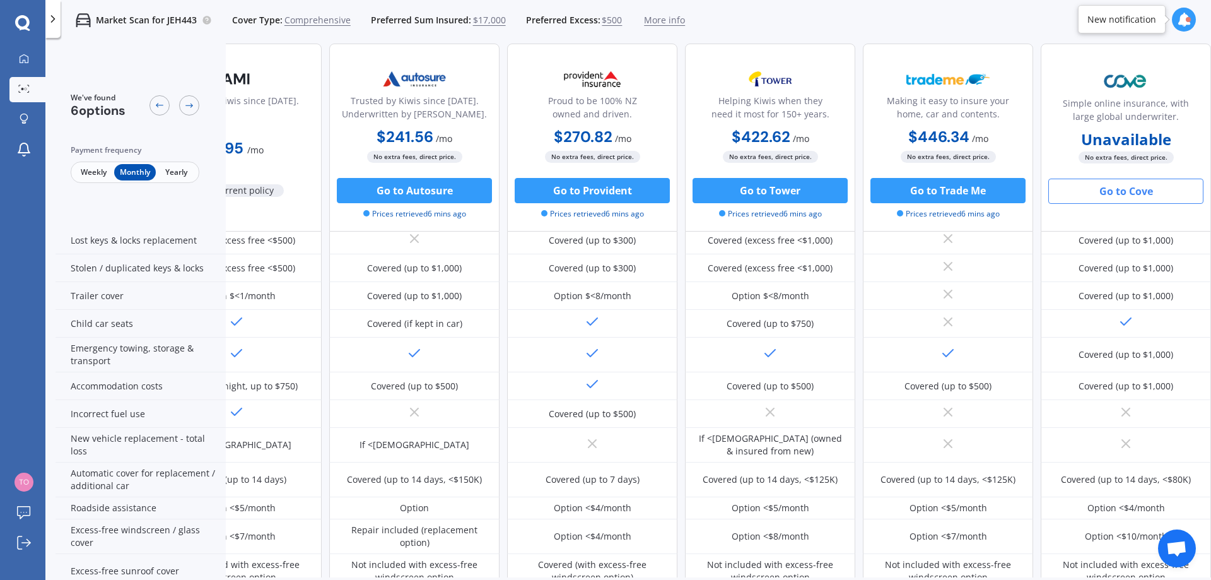
click at [1132, 199] on button "Go to Cove" at bounding box center [1125, 191] width 155 height 25
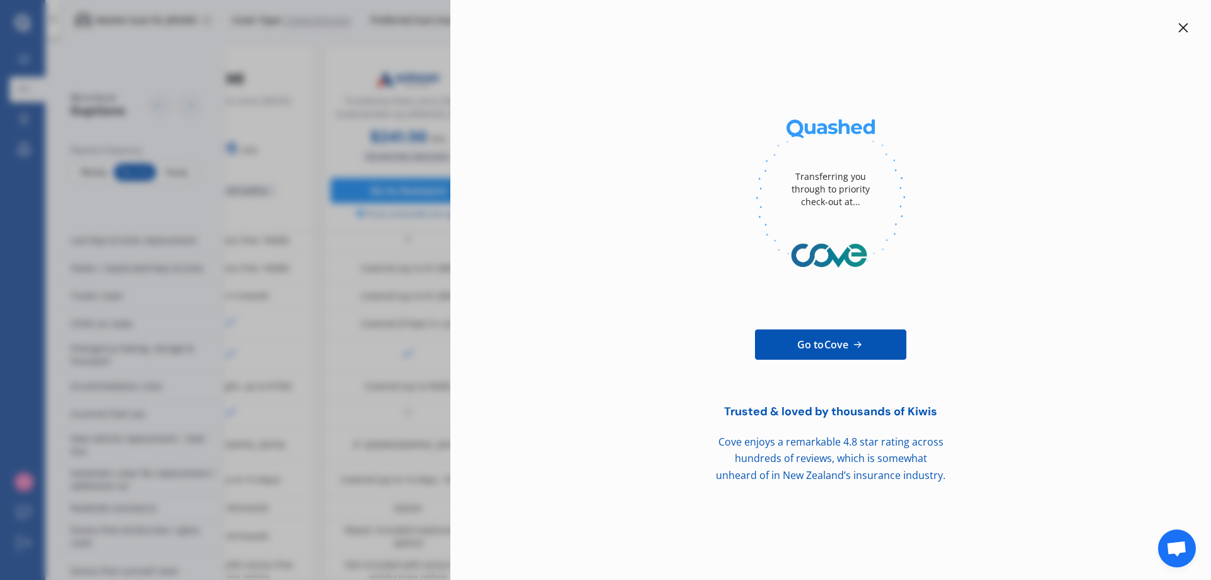
click at [1188, 26] on icon at bounding box center [1183, 28] width 10 height 10
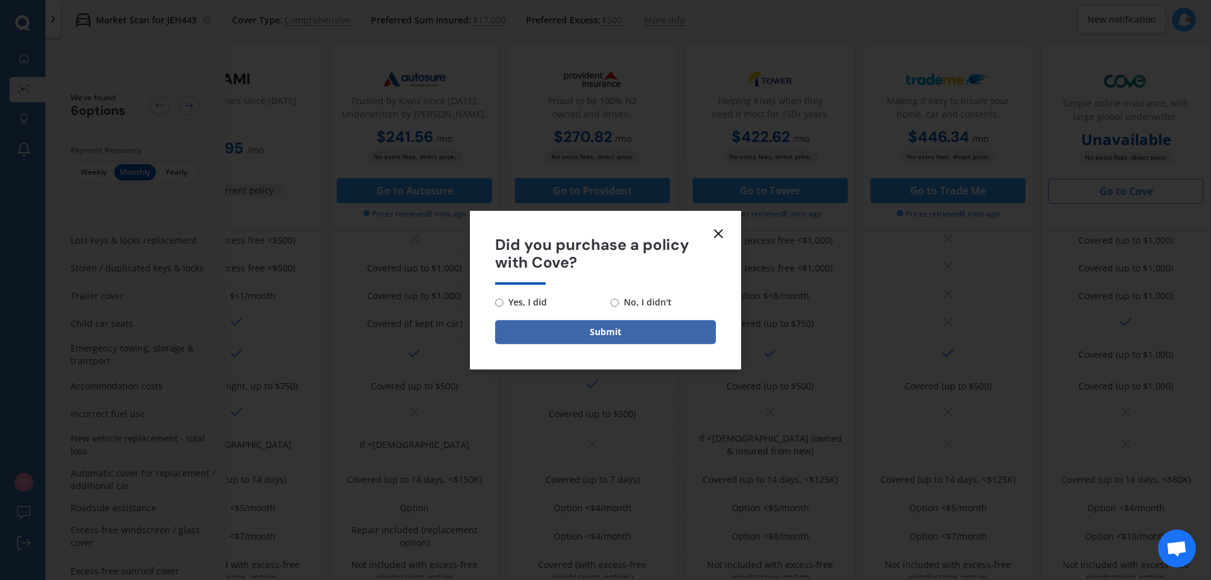
click at [630, 300] on span "No, I didn't" at bounding box center [645, 302] width 53 height 15
click at [619, 300] on input "No, I didn't" at bounding box center [615, 302] width 8 height 8
radio input "true"
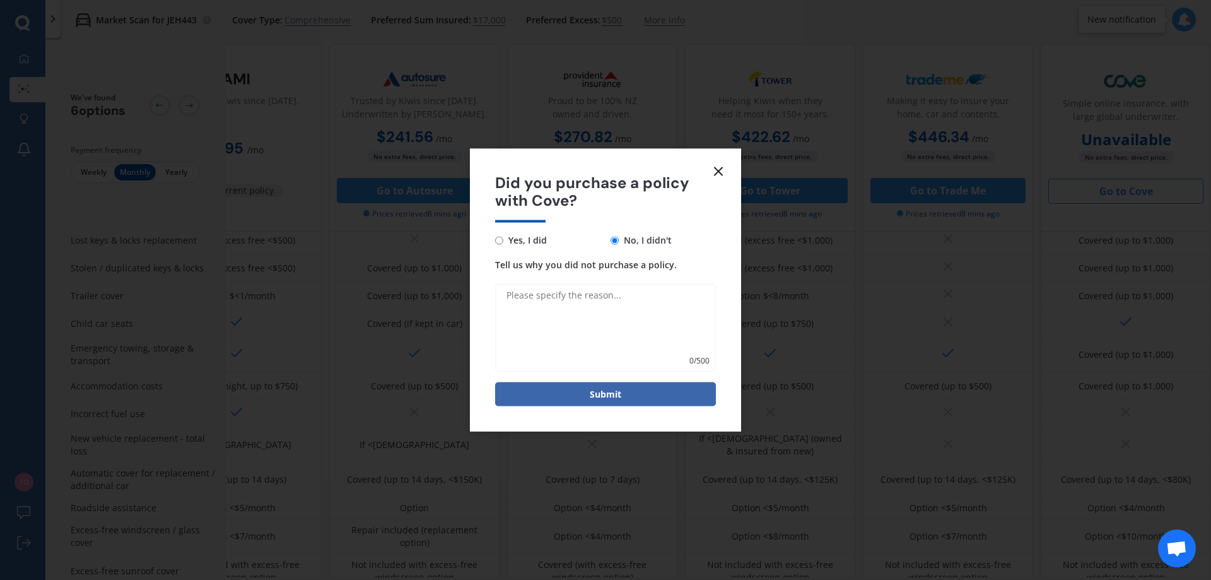
click at [614, 307] on textarea "Tell us why you did not purchase a policy." at bounding box center [605, 328] width 221 height 88
type textarea "C"
type textarea "UNDER 21"
click at [604, 395] on button "Submit" at bounding box center [605, 394] width 221 height 24
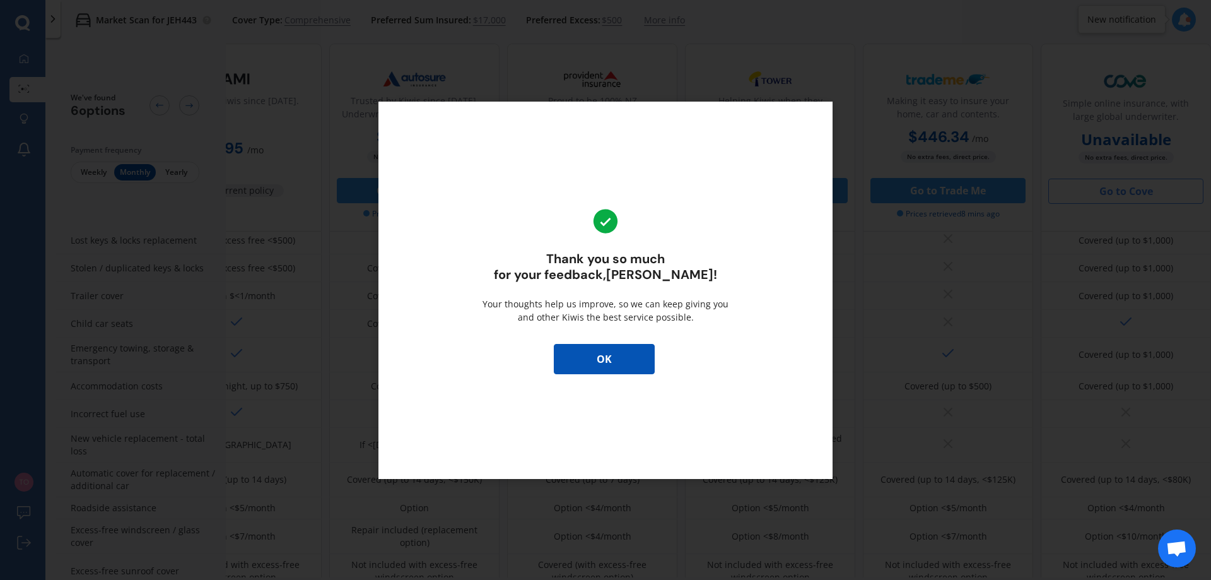
click at [600, 342] on div "Thank you so much for your feedback, [PERSON_NAME] ! Your thoughts help us impr…" at bounding box center [605, 290] width 454 height 377
click at [601, 349] on button "OK" at bounding box center [604, 359] width 101 height 30
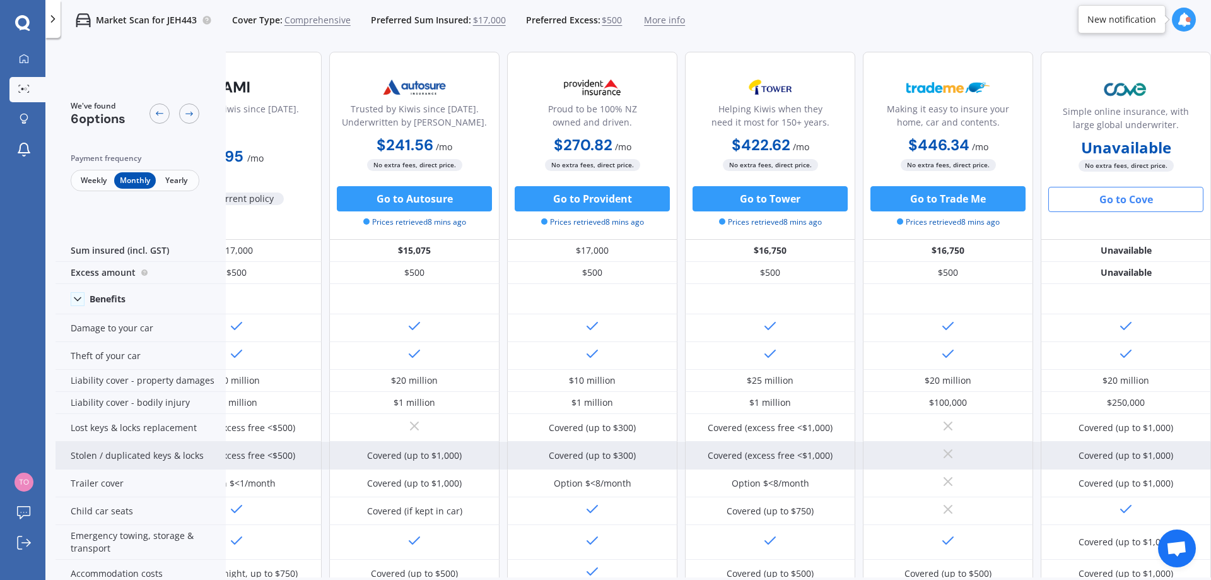
scroll to position [0, 81]
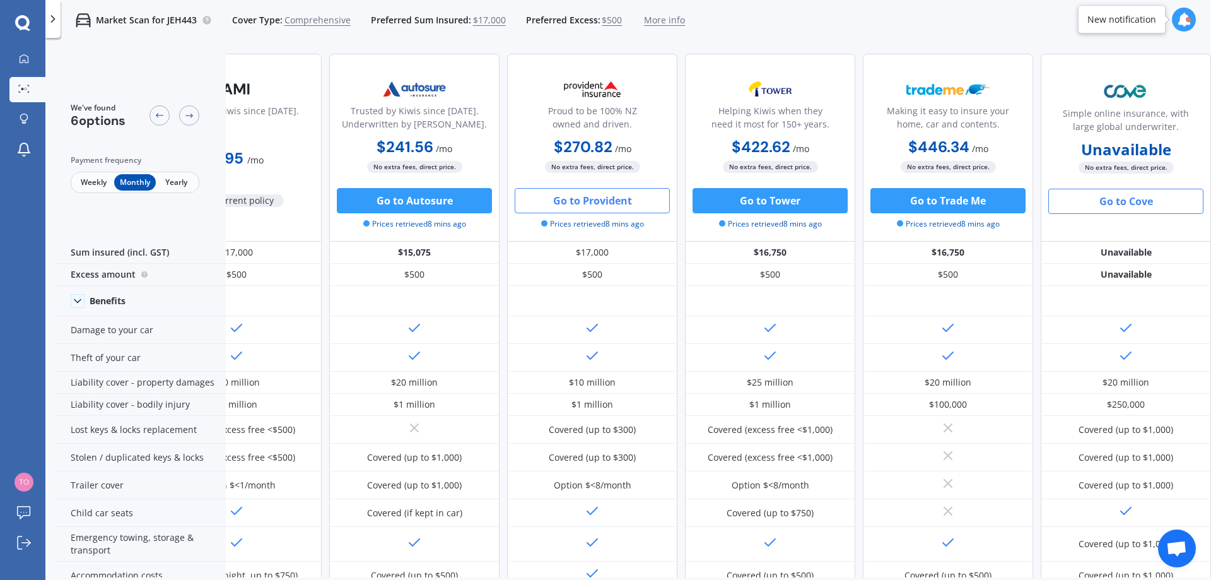
click at [600, 206] on button "Go to Provident" at bounding box center [592, 200] width 155 height 25
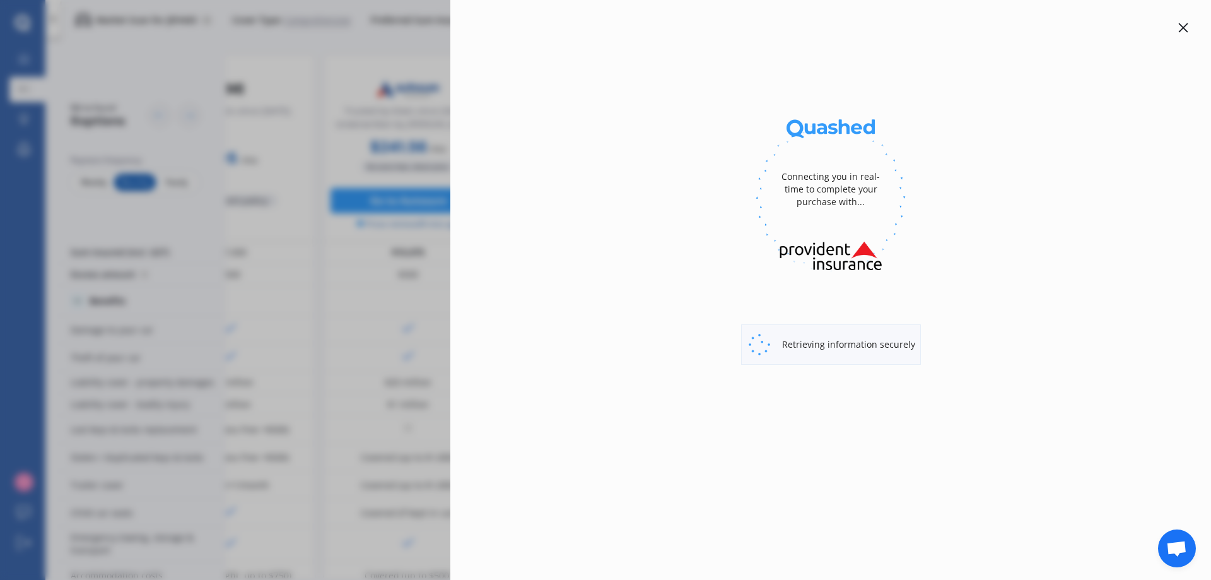
select select "full"
select select "[STREET_ADDRESS]"
select select "BMW"
select select "535"
select select "NO"
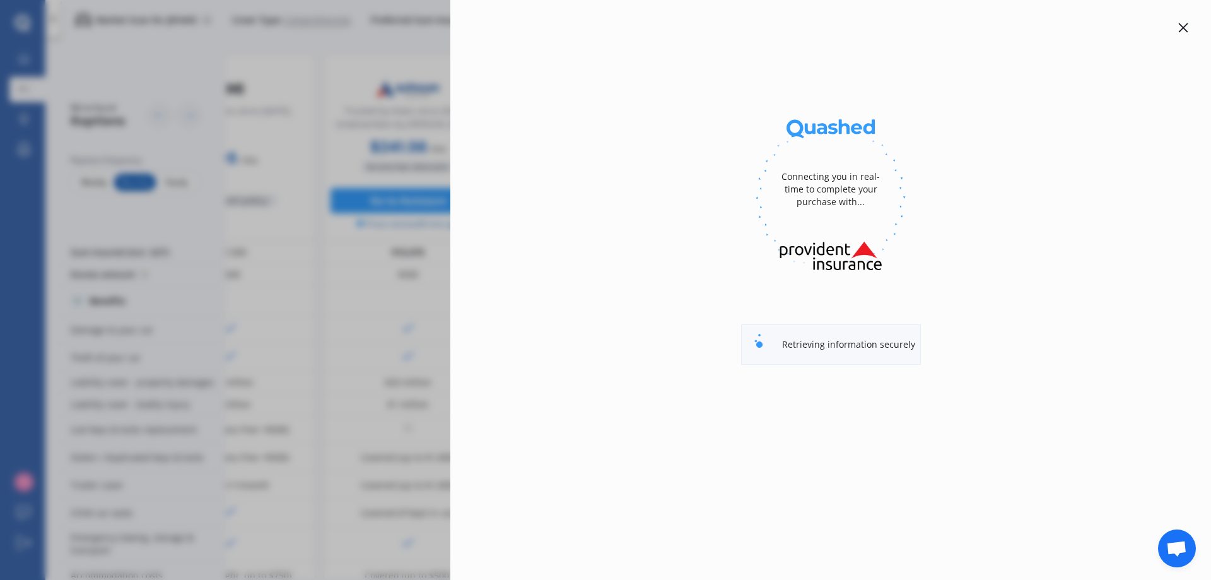
select select "Monthly"
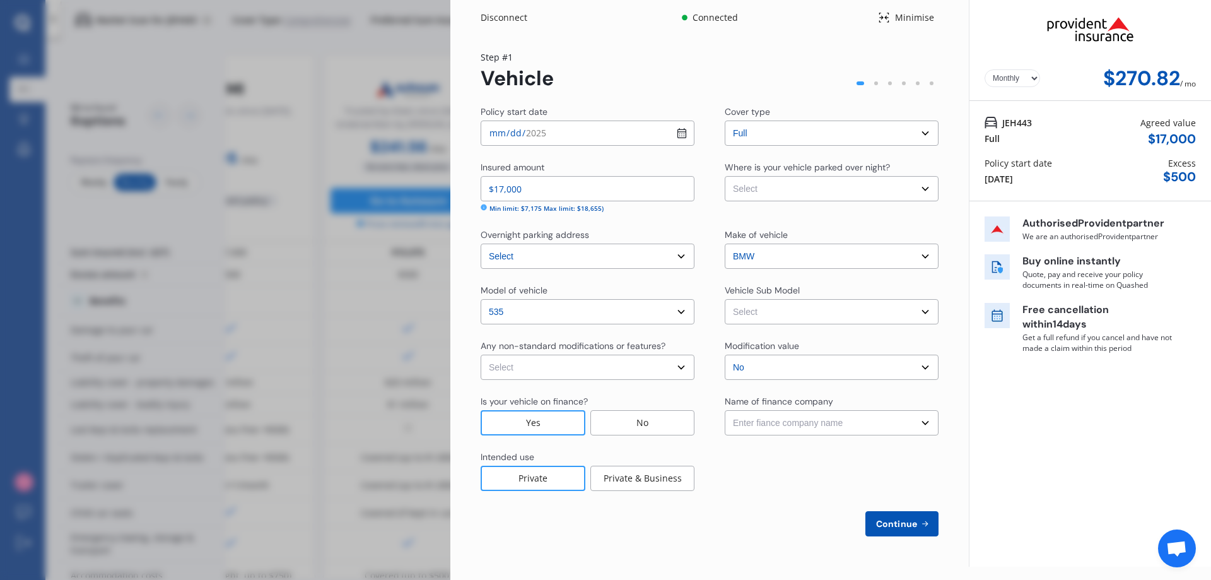
click at [782, 190] on select "Select Garage (fully enclosed) Off Street Parking Other" at bounding box center [832, 188] width 214 height 25
select select "OFF-STREET"
click at [725, 176] on select "Select Garage (fully enclosed) Off Street Parking Other" at bounding box center [832, 188] width 214 height 25
click at [758, 320] on select "Select 535i SE Sedan 4dr Steptronic 8sp 3.0T MY10" at bounding box center [832, 311] width 214 height 25
select select "NZVBMW_2012AERJ"
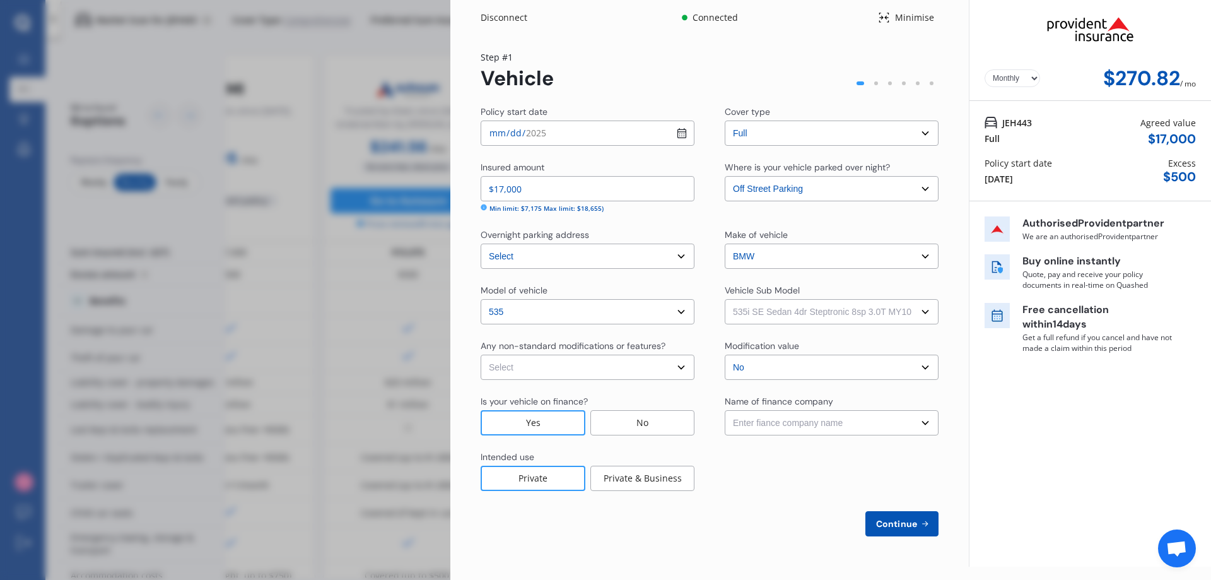
click at [725, 299] on select "Select 535i SE Sedan 4dr Steptronic 8sp 3.0T MY10" at bounding box center [832, 311] width 214 height 25
click at [737, 361] on select "Select No Up to $4000 Up to $6000 Greater than $6000" at bounding box center [832, 367] width 214 height 25
click at [725, 355] on select "Select No Up to $4000 Up to $6000 Greater than $6000" at bounding box center [832, 367] width 214 height 25
click at [619, 362] on select "Select None [MEDICAL_DATA] System(NOS) Roll Cage Full Racing Harness" at bounding box center [588, 367] width 214 height 25
click at [643, 340] on div "Any non-standard modifications or features?" at bounding box center [573, 345] width 185 height 13
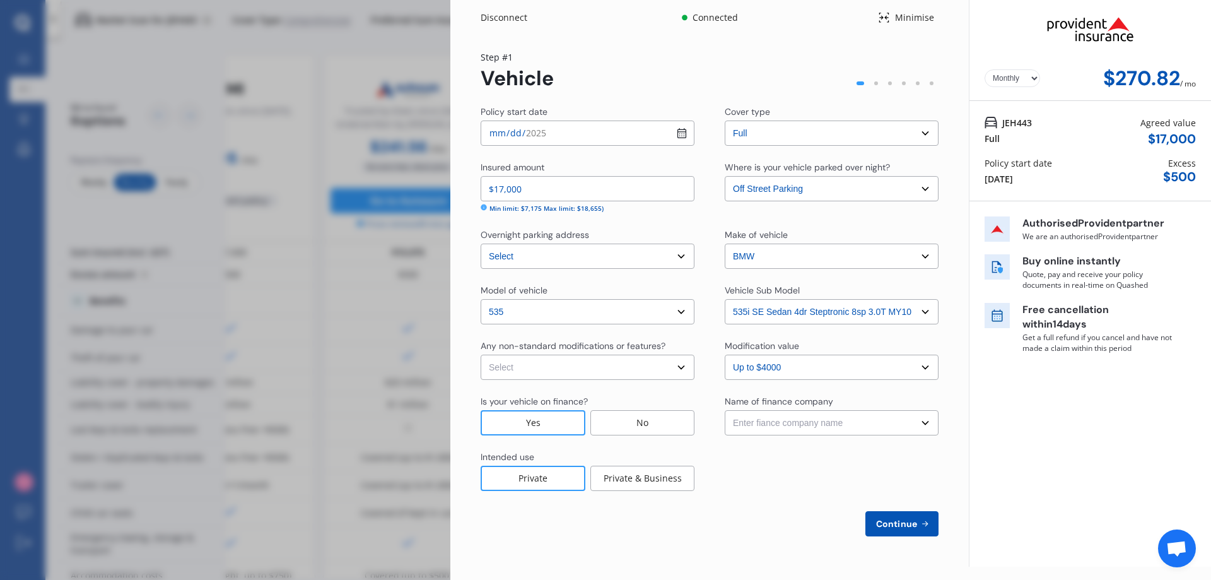
click at [730, 365] on select "Select No Up to $4000 Up to $6000 Greater than $6000" at bounding box center [832, 367] width 214 height 25
click at [752, 341] on div "Modification value" at bounding box center [762, 345] width 74 height 13
click at [774, 372] on select "Select No Up to $4000 Up to $6000 Greater than $6000" at bounding box center [832, 367] width 214 height 25
select select "NO"
click at [725, 355] on select "Select No Up to $4000 Up to $6000 Greater than $6000" at bounding box center [832, 367] width 214 height 25
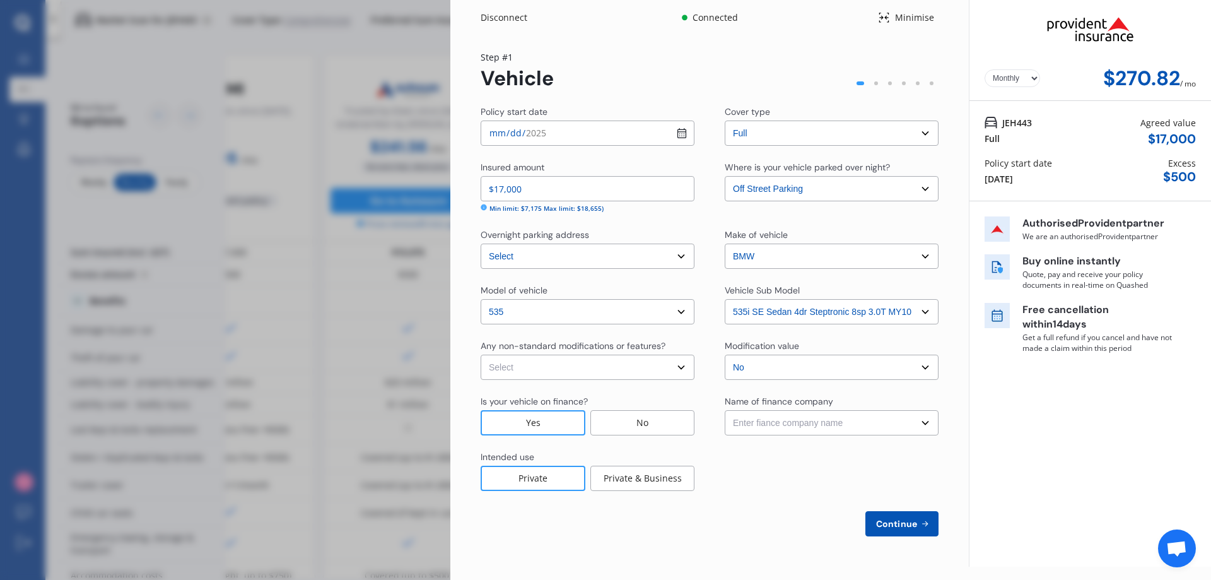
click at [769, 425] on select "Enter fiance company name 24/7 Finance AA Finance Limited Acclaim Finance Activ…" at bounding box center [832, 422] width 214 height 25
select select "FC0008"
click at [725, 410] on select "Enter fiance company name 24/7 Finance AA Finance Limited Acclaim Finance Activ…" at bounding box center [832, 422] width 214 height 25
click at [893, 522] on span "Continue" at bounding box center [897, 524] width 46 height 10
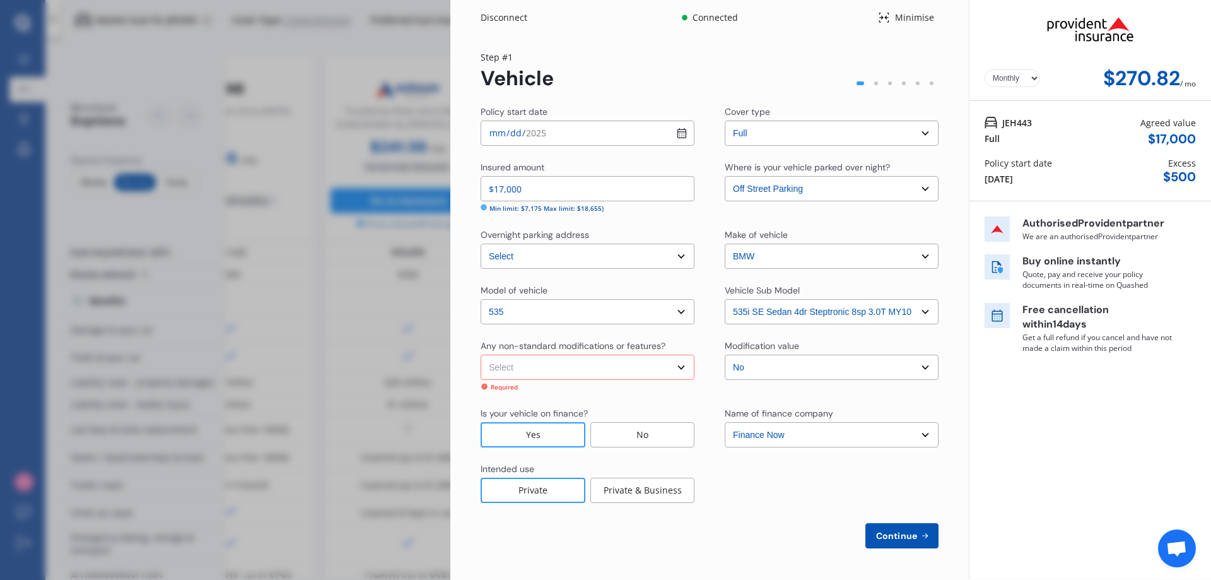
click at [600, 366] on select "Select None [MEDICAL_DATA] System(NOS) Roll Cage Full Racing Harness" at bounding box center [588, 367] width 214 height 25
select select "none"
click at [481, 355] on select "Select None [MEDICAL_DATA] System(NOS) Roll Cage Full Racing Harness" at bounding box center [588, 367] width 214 height 25
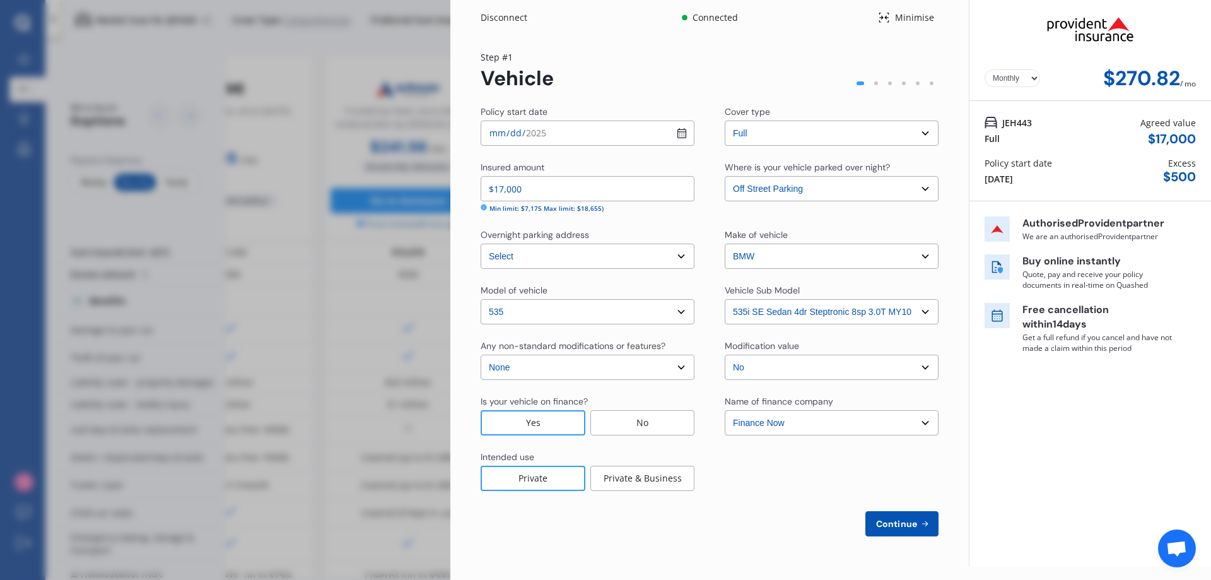
click at [807, 373] on select "Select No Up to $4000 Up to $6000 Greater than $6000" at bounding box center [832, 367] width 214 height 25
select select "UP_TO_4000"
click at [725, 355] on select "Select No Up to $4000 Up to $6000 Greater than $6000" at bounding box center [832, 367] width 214 height 25
click at [911, 523] on span "Continue" at bounding box center [897, 524] width 46 height 10
select select "03"
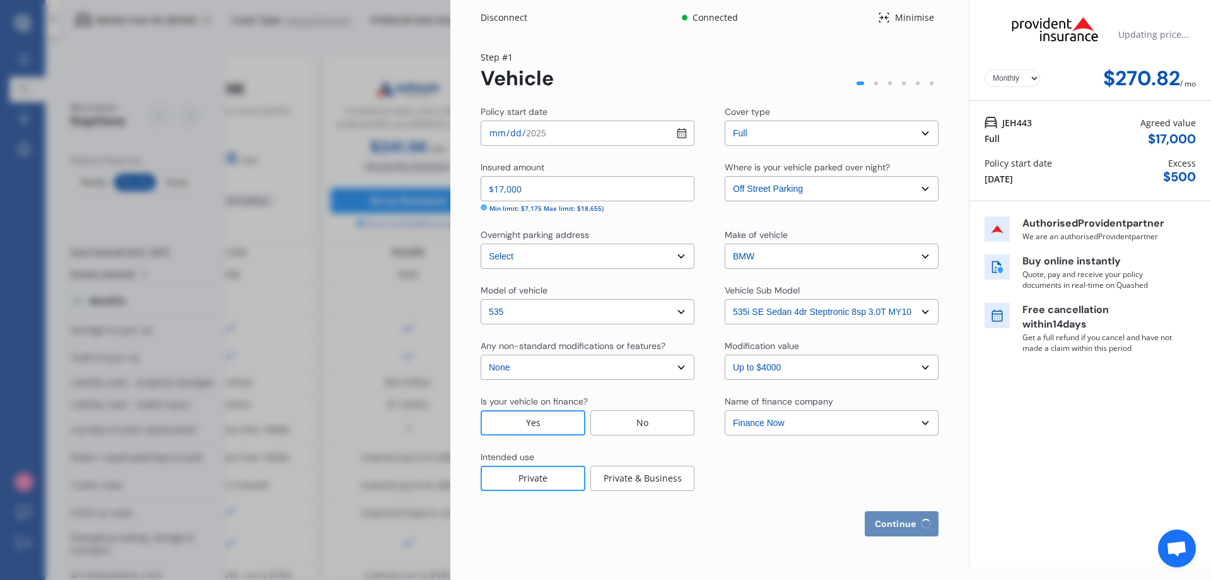
select select "01"
select select "2007"
select select "NZ_FULL"
select select "0"
select select "25"
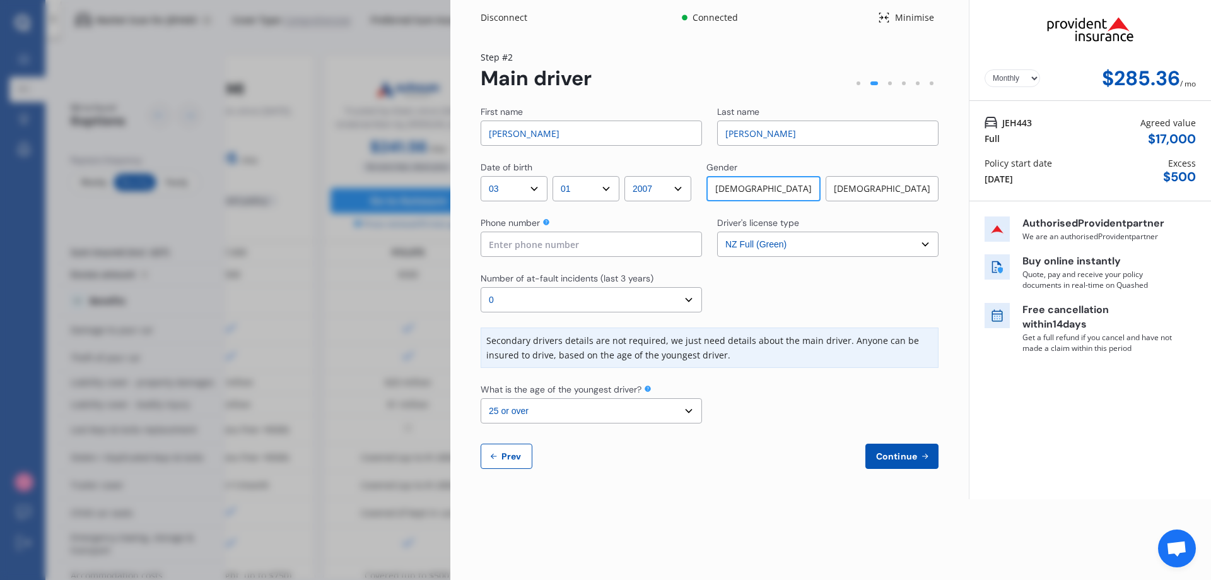
click at [643, 249] on input at bounding box center [591, 244] width 221 height 25
type input "0275115612"
click at [636, 286] on div "Number of at-fault incidents (last 3 years)" at bounding box center [591, 279] width 221 height 15
drag, startPoint x: 635, startPoint y: 300, endPoint x: 629, endPoint y: 311, distance: 12.1
click at [635, 300] on select "Select number of at-fault incidents (last 3 years) 0 1 2 3 4 5 or more" at bounding box center [591, 299] width 221 height 25
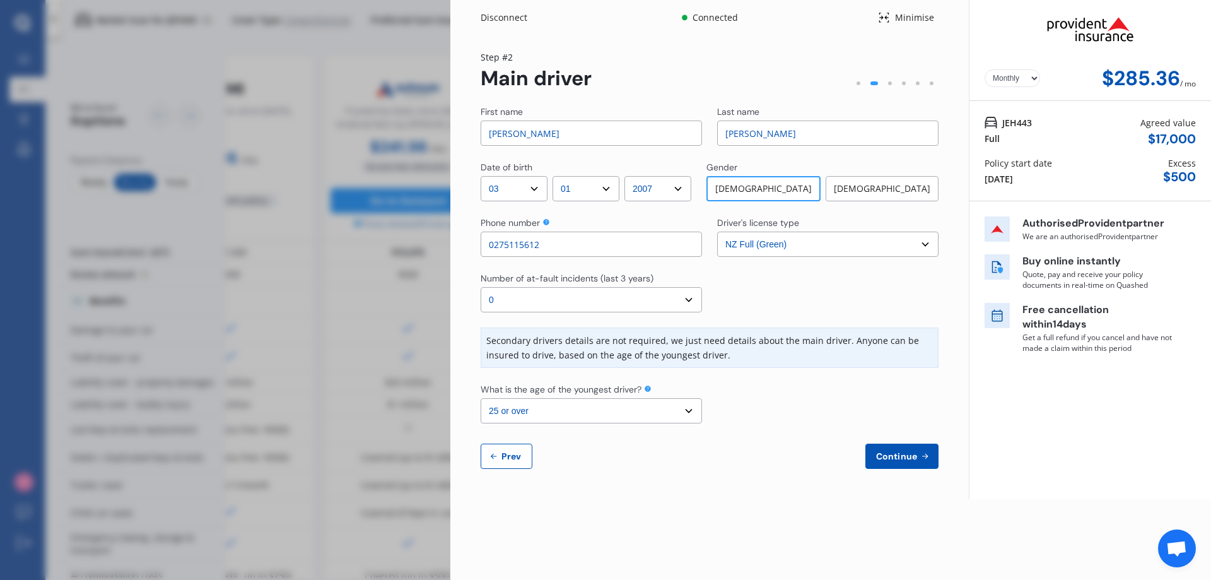
click at [481, 287] on select "Select number of at-fault incidents (last 3 years) 0 1 2 3 4 5 or more" at bounding box center [591, 299] width 221 height 25
click at [758, 333] on div "Secondary drivers details are not required, we just need details about the main…" at bounding box center [710, 347] width 458 height 40
click at [665, 411] on select "Select the age of the youngest driver. 16 17 18 19 20 21 22 23 24 25 or over" at bounding box center [591, 410] width 221 height 25
click at [792, 373] on div "First name [PERSON_NAME] Last name [PERSON_NAME] Date of birth DD 01 02 03 04 0…" at bounding box center [710, 286] width 458 height 363
click at [669, 414] on select "Select the age of the youngest driver. 16 17 18 19 20 21 22 23 24 25 or over" at bounding box center [591, 410] width 221 height 25
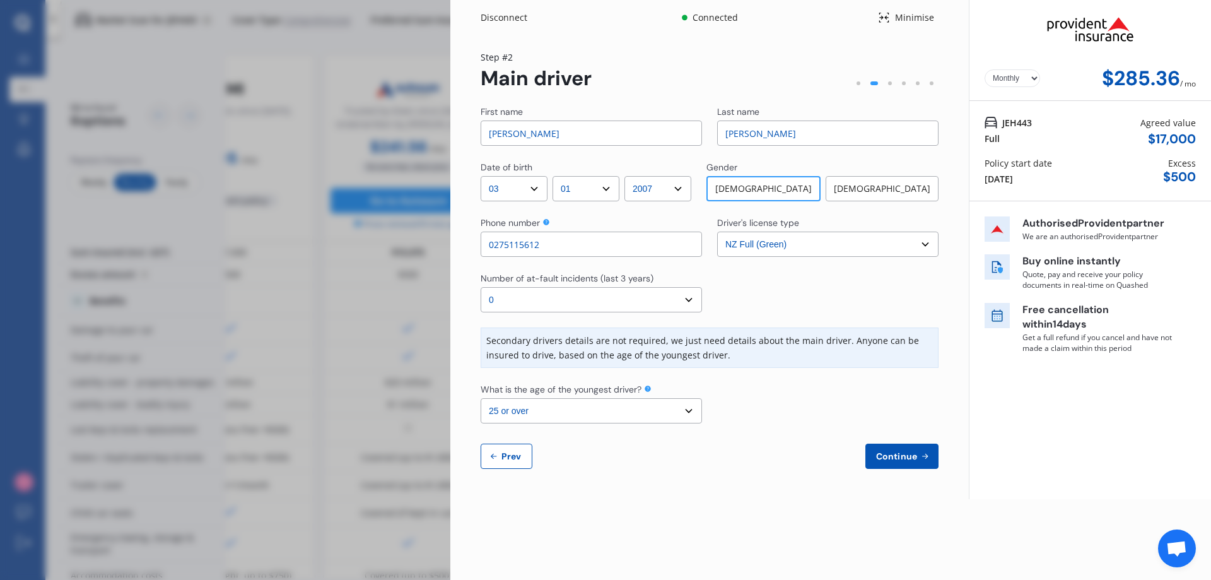
click at [821, 298] on div at bounding box center [827, 292] width 221 height 40
click at [655, 403] on select "Select the age of the youngest driver. 16 17 18 19 20 21 22 23 24 25 or over" at bounding box center [591, 410] width 221 height 25
select select "18"
click at [481, 398] on select "Select the age of the youngest driver. 16 17 18 19 20 21 22 23 24 25 or over" at bounding box center [591, 410] width 221 height 25
click at [910, 462] on button "Continue" at bounding box center [901, 455] width 73 height 25
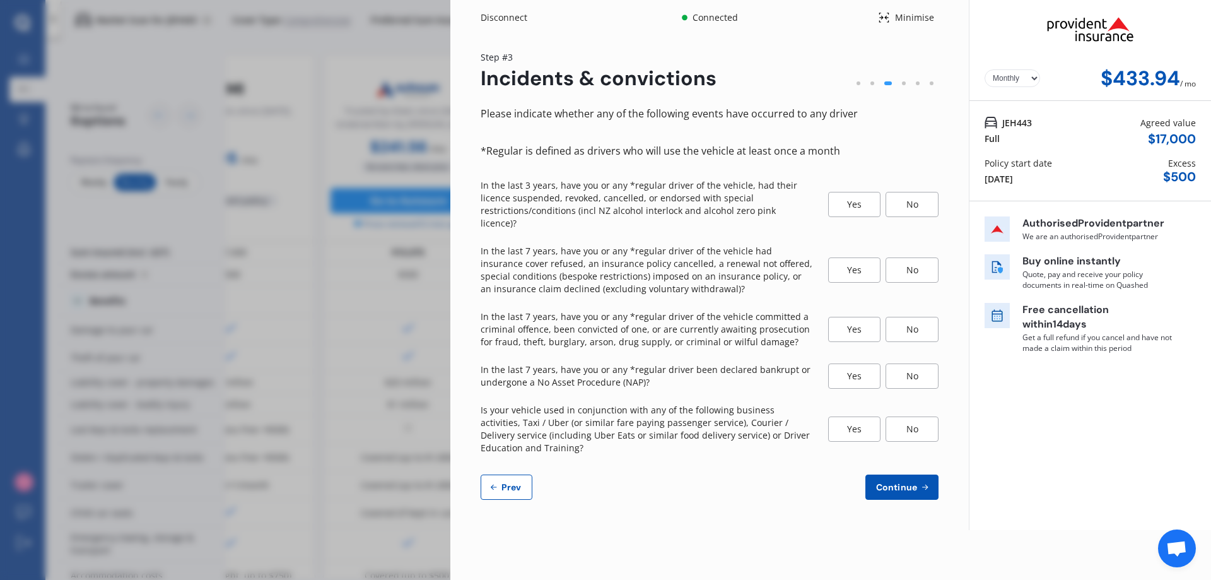
click at [414, 246] on div "Disconnect Connected Minimise Yearly Monthly $433.94 / mo Step # 3 Incidents & …" at bounding box center [605, 290] width 1211 height 580
